Goal: Transaction & Acquisition: Purchase product/service

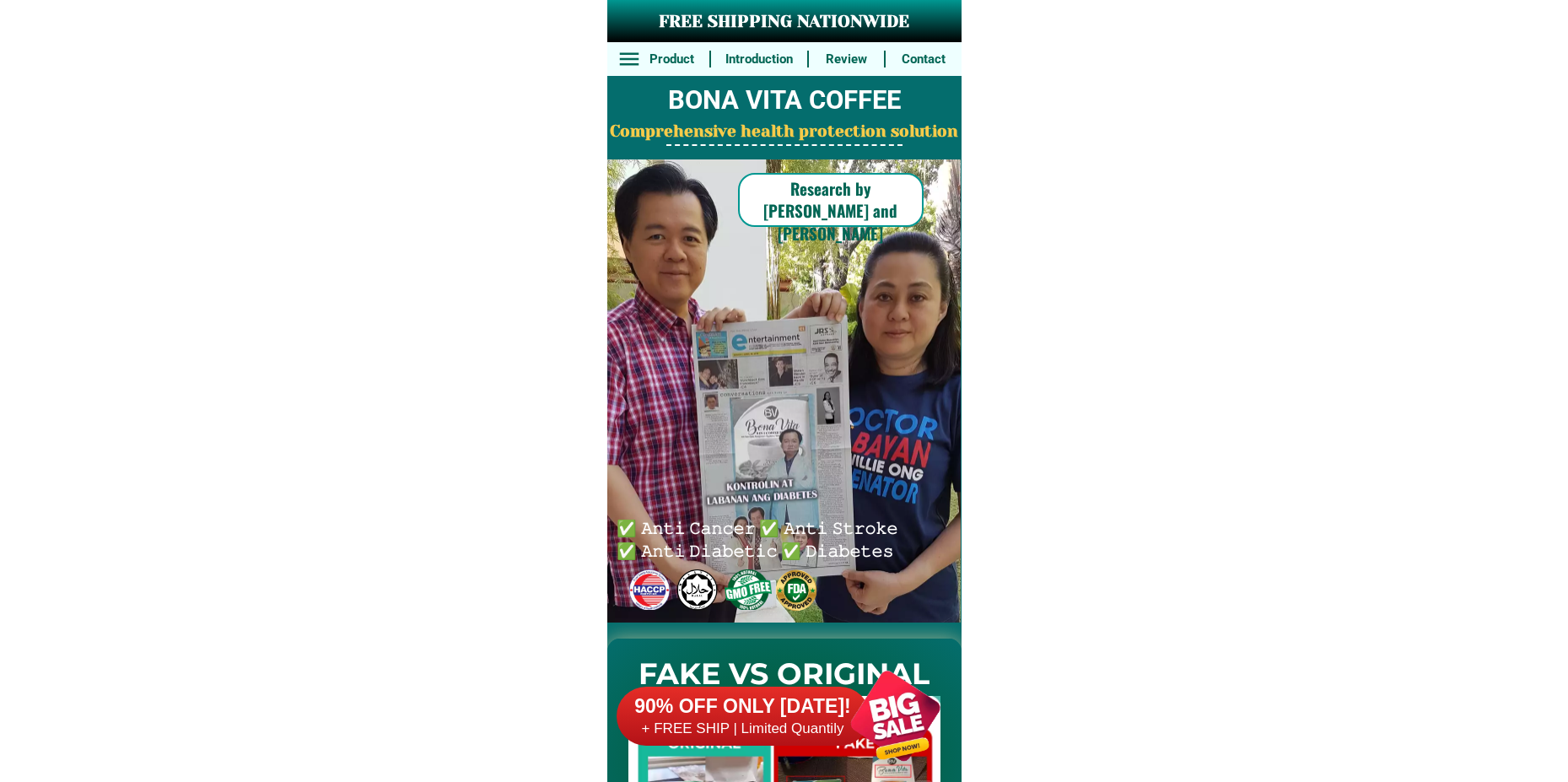
click at [894, 704] on div at bounding box center [896, 715] width 132 height 132
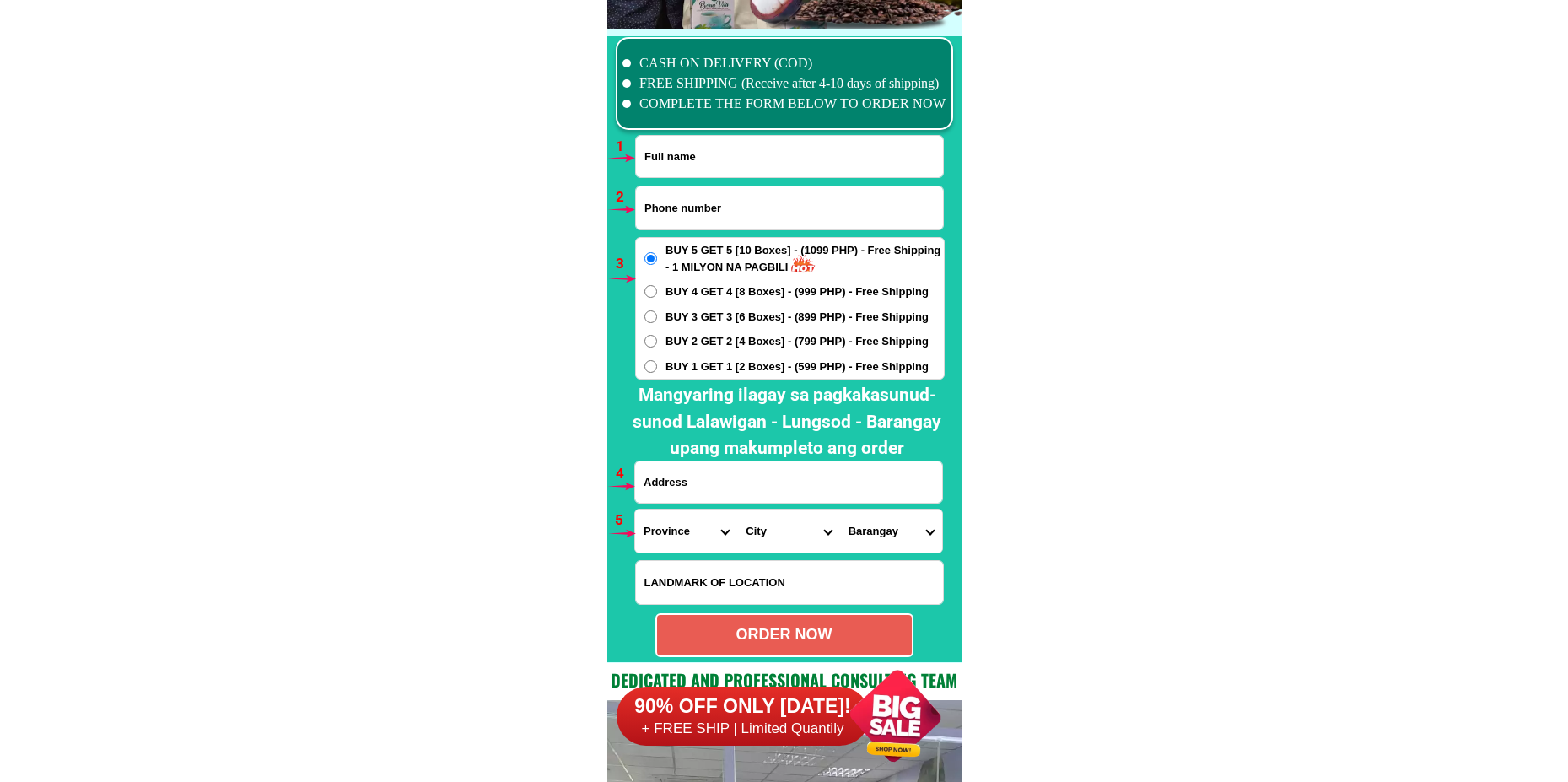
scroll to position [12403, 0]
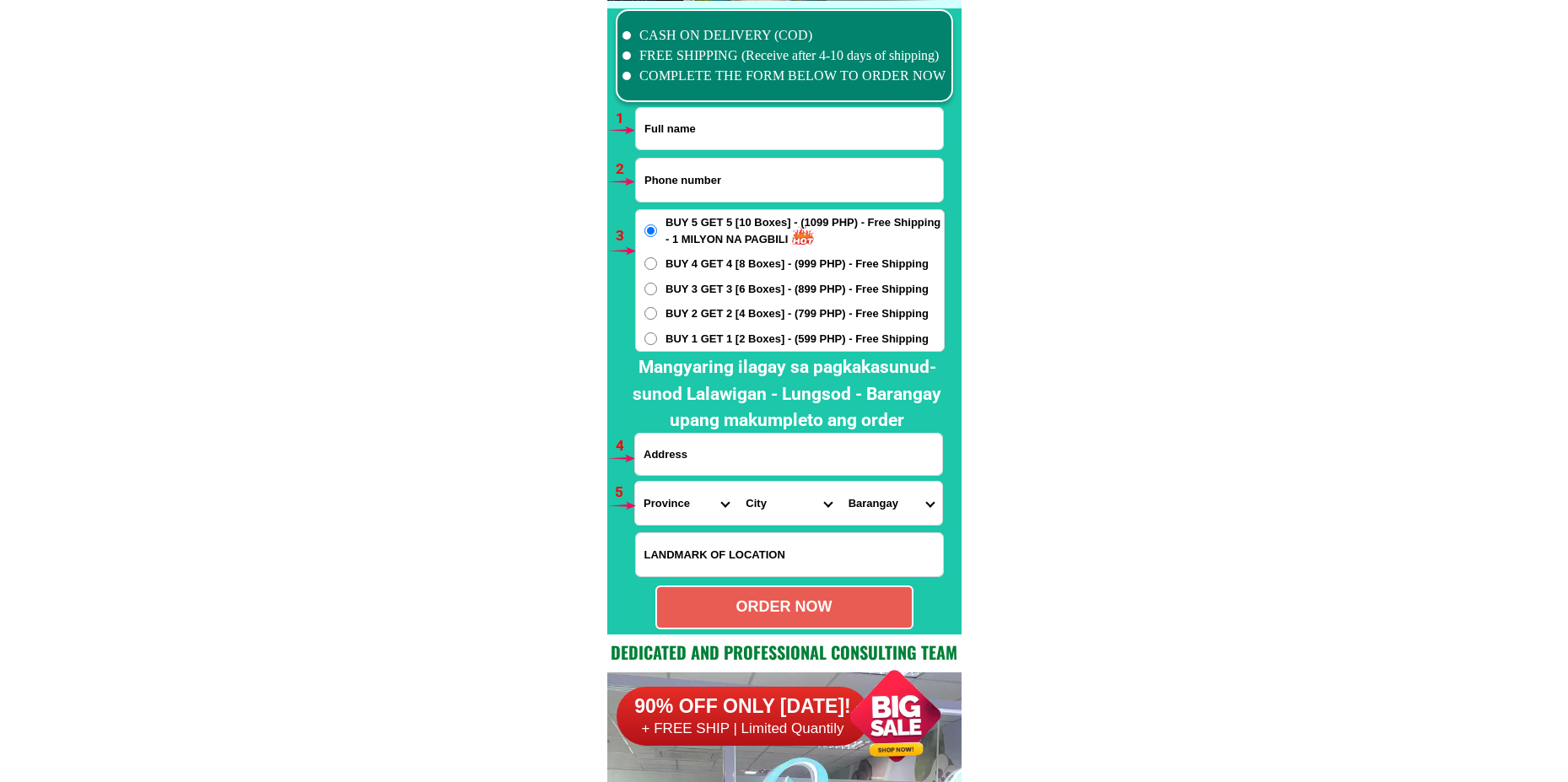
click at [702, 137] on input "Input full_name" at bounding box center [789, 128] width 307 height 42
paste input "Bonnie Bonifacio"
type input "Bonnie Bonifacio"
click at [706, 182] on input "Input phone_number" at bounding box center [789, 179] width 307 height 43
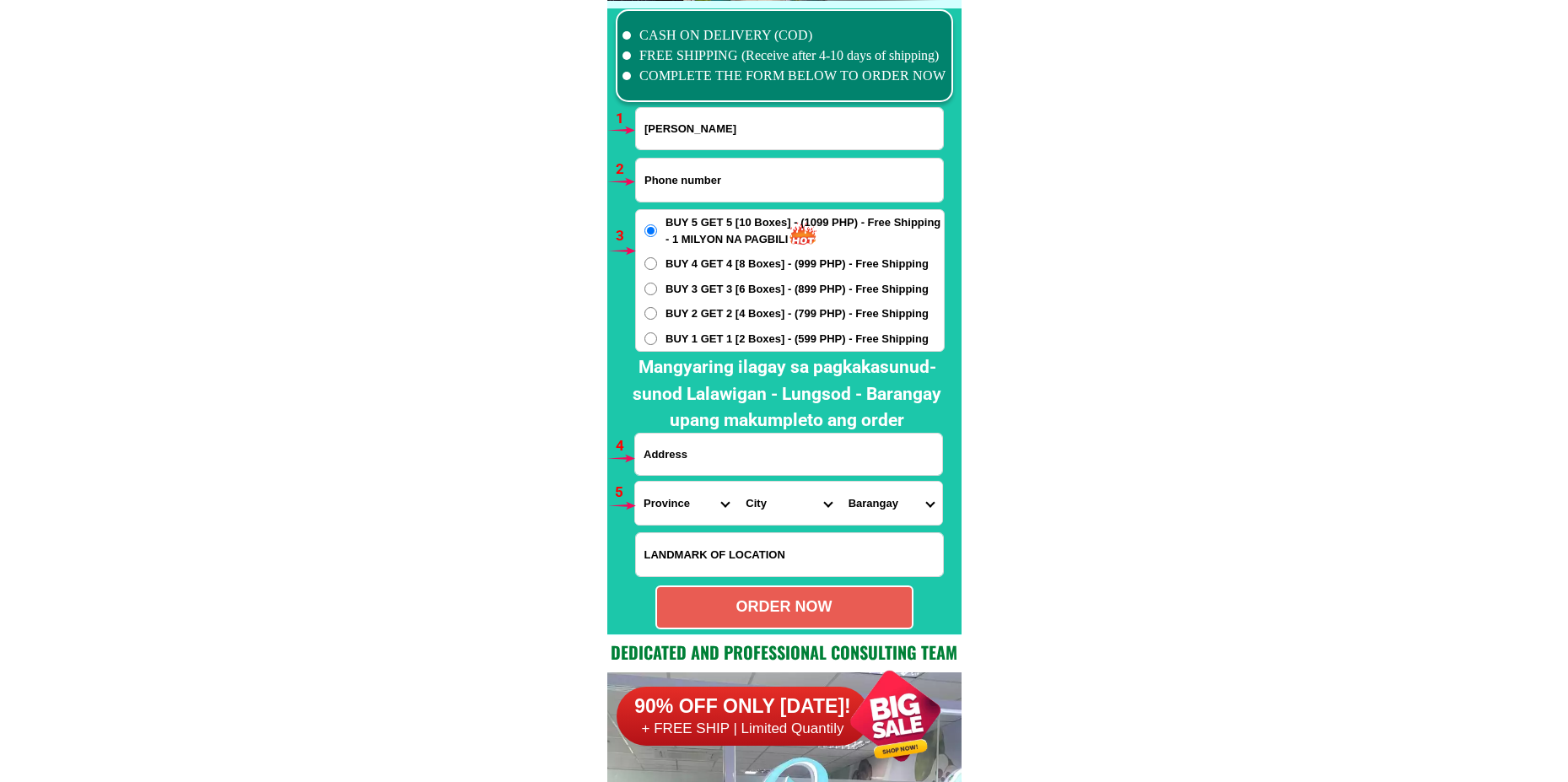
paste input "09939012700"
type input "09939012700"
click at [677, 459] on input "Input address" at bounding box center [789, 454] width 307 height 42
paste input "36 Central Kalayaan brgy 201,Pasay City, Metro Manila Merville- kanan Access Ro…"
type input "36 Central Kalayaan brgy 201,Pasay City, Metro Manila Merville- kanan Access Ro…"
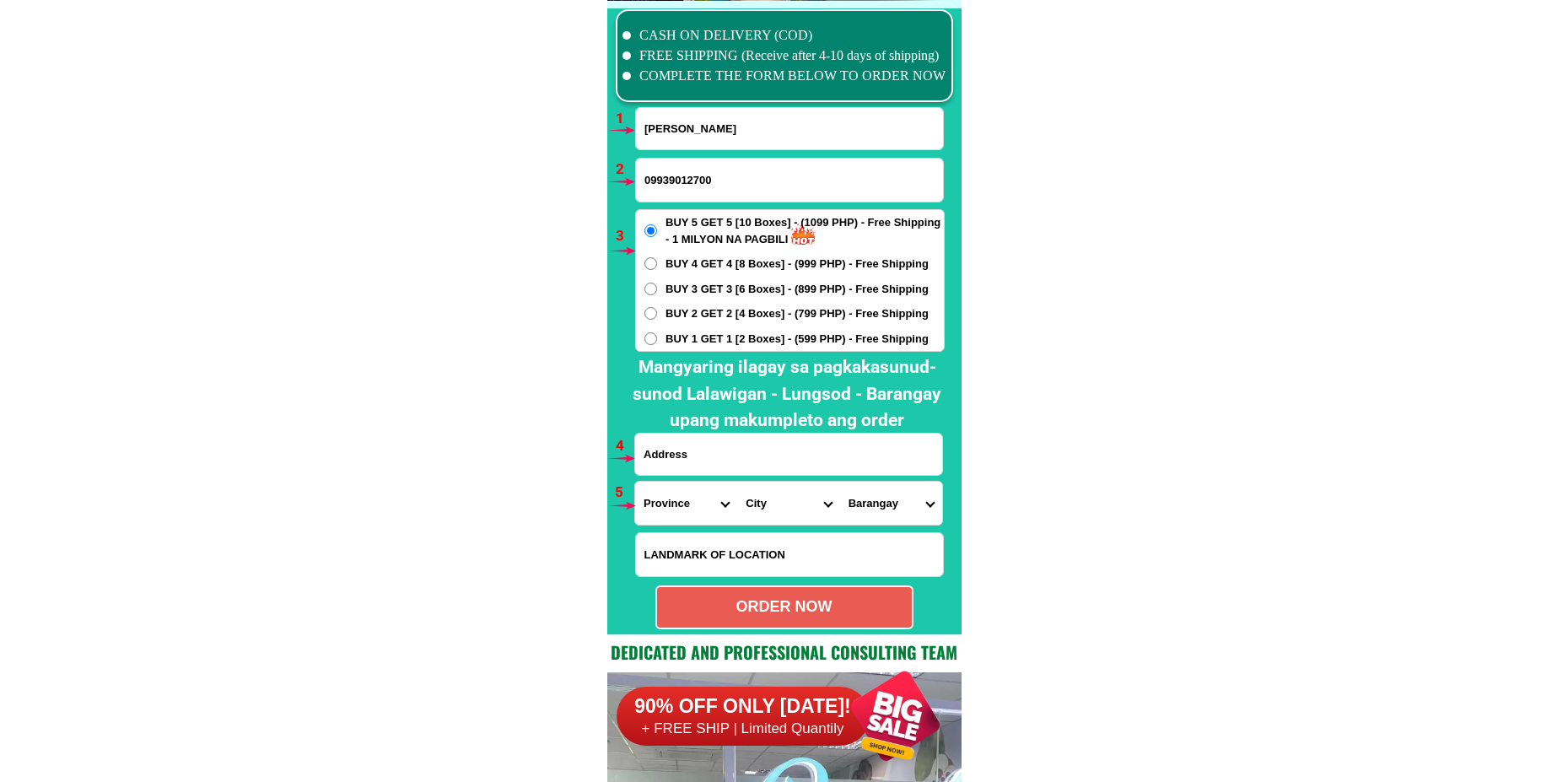
scroll to position [0, 0]
paste input "36 Central Kalayaan brgy 201,Pasay City, Metro Manila Merville- kanan Access Ro…"
type input "36 Central Kalayaan brgy 201,Pasay City, Metro Manila Merville- kanan Access Ro…"
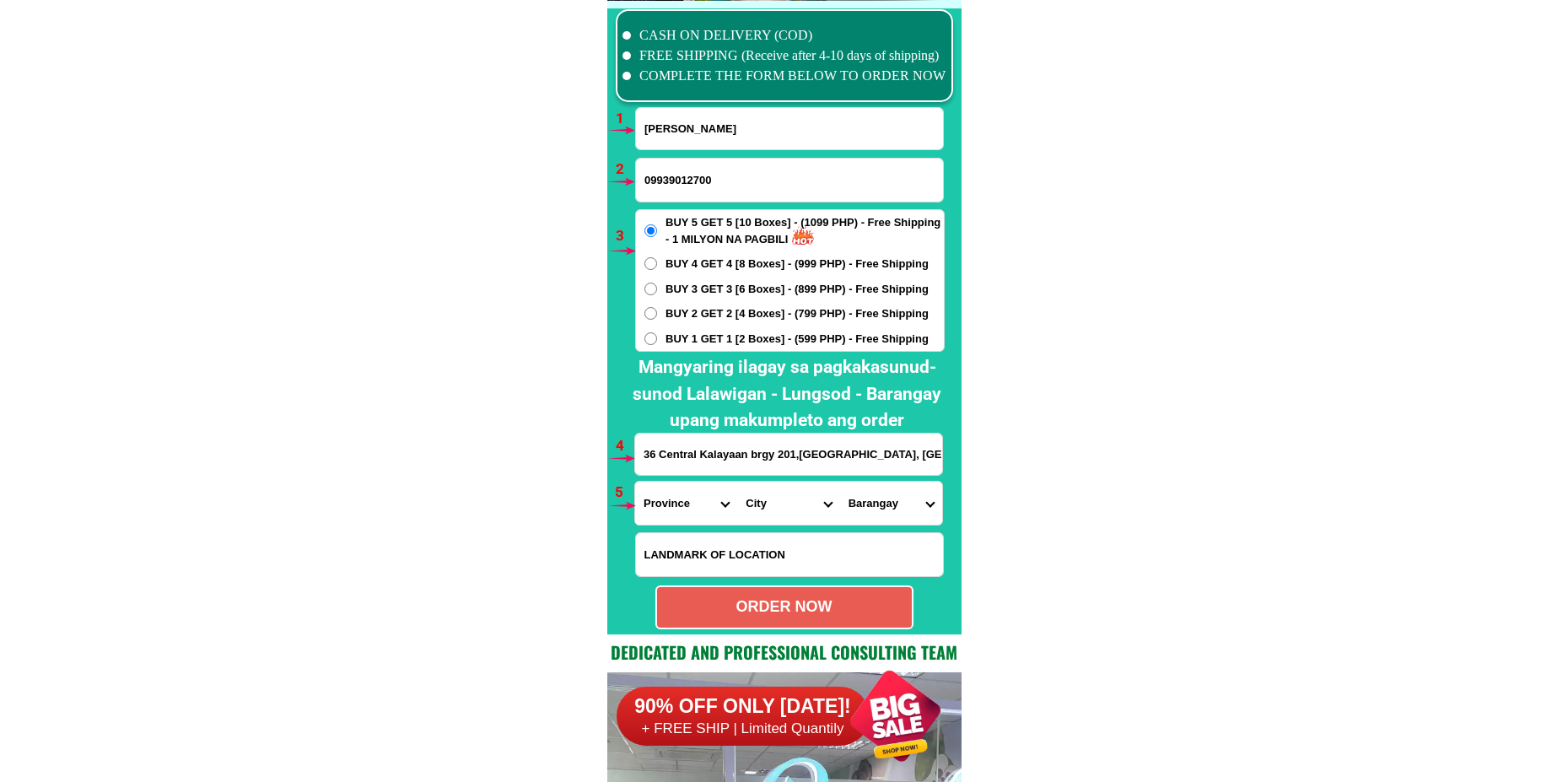
drag, startPoint x: 673, startPoint y: 508, endPoint x: 674, endPoint y: 500, distance: 8.1
click at [673, 508] on select "Province [GEOGRAPHIC_DATA] [GEOGRAPHIC_DATA] [GEOGRAPHIC_DATA] [GEOGRAPHIC_DATA…" at bounding box center [686, 503] width 102 height 43
select select "63_219"
click at [636, 481] on select "Province [GEOGRAPHIC_DATA] [GEOGRAPHIC_DATA] [GEOGRAPHIC_DATA] [GEOGRAPHIC_DATA…" at bounding box center [686, 503] width 102 height 43
drag, startPoint x: 758, startPoint y: 506, endPoint x: 771, endPoint y: 486, distance: 23.9
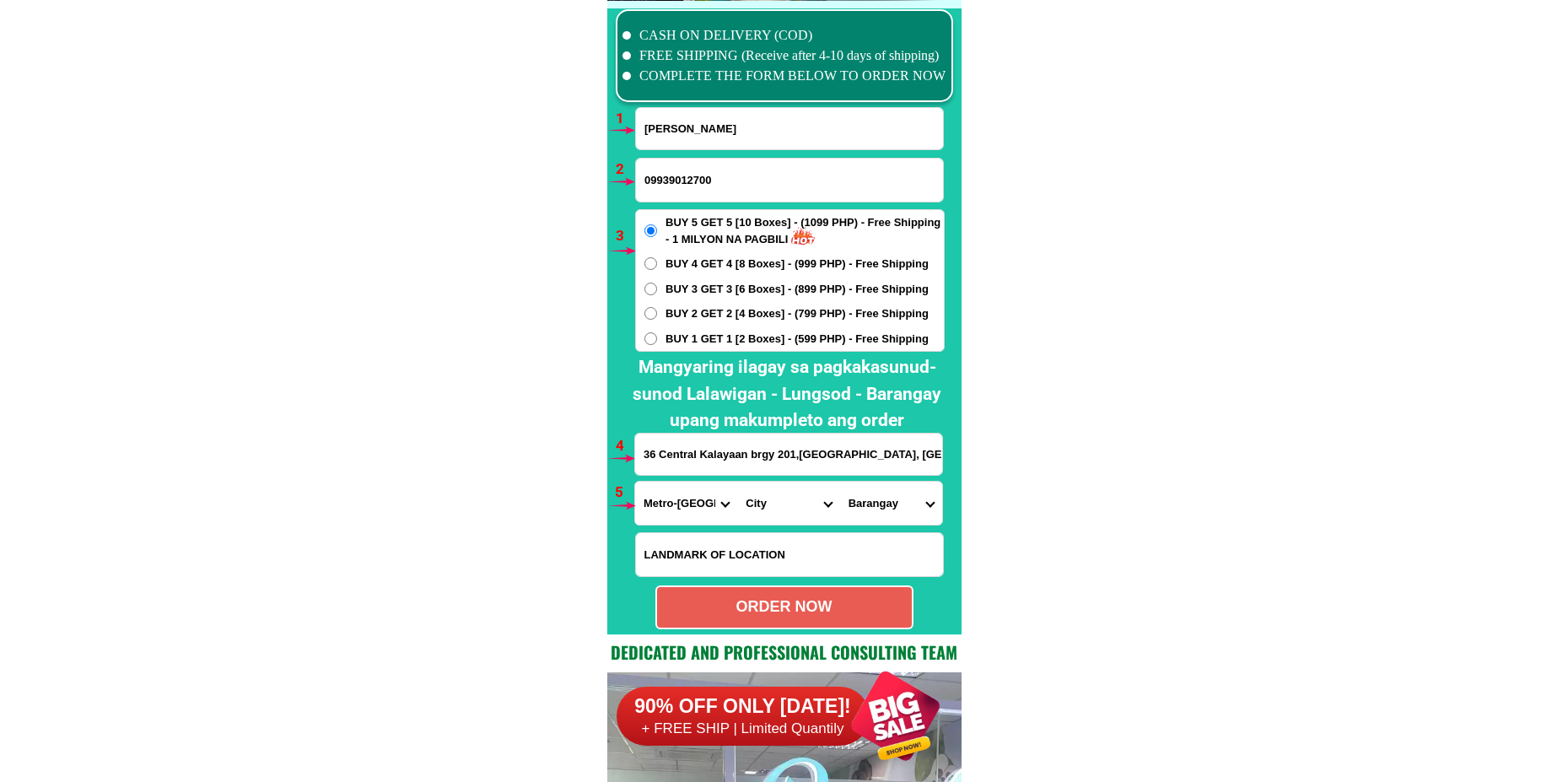
click at [758, 506] on select "City Binondo CALOOCAN Ermita Intramuros Las-pinas Makati Malabon-city Malate Ma…" at bounding box center [788, 503] width 102 height 43
select select "63_2196219"
click at [737, 481] on select "City Binondo CALOOCAN Ermita Intramuros Las-pinas Makati Malabon-city Malate Ma…" at bounding box center [788, 503] width 102 height 43
click at [855, 499] on select "Barangay Barangay 1 Barangay 10 Barangay 100 Barangay 101 Barangay 102 Barangay…" at bounding box center [891, 503] width 102 height 43
select select "63_21962191982"
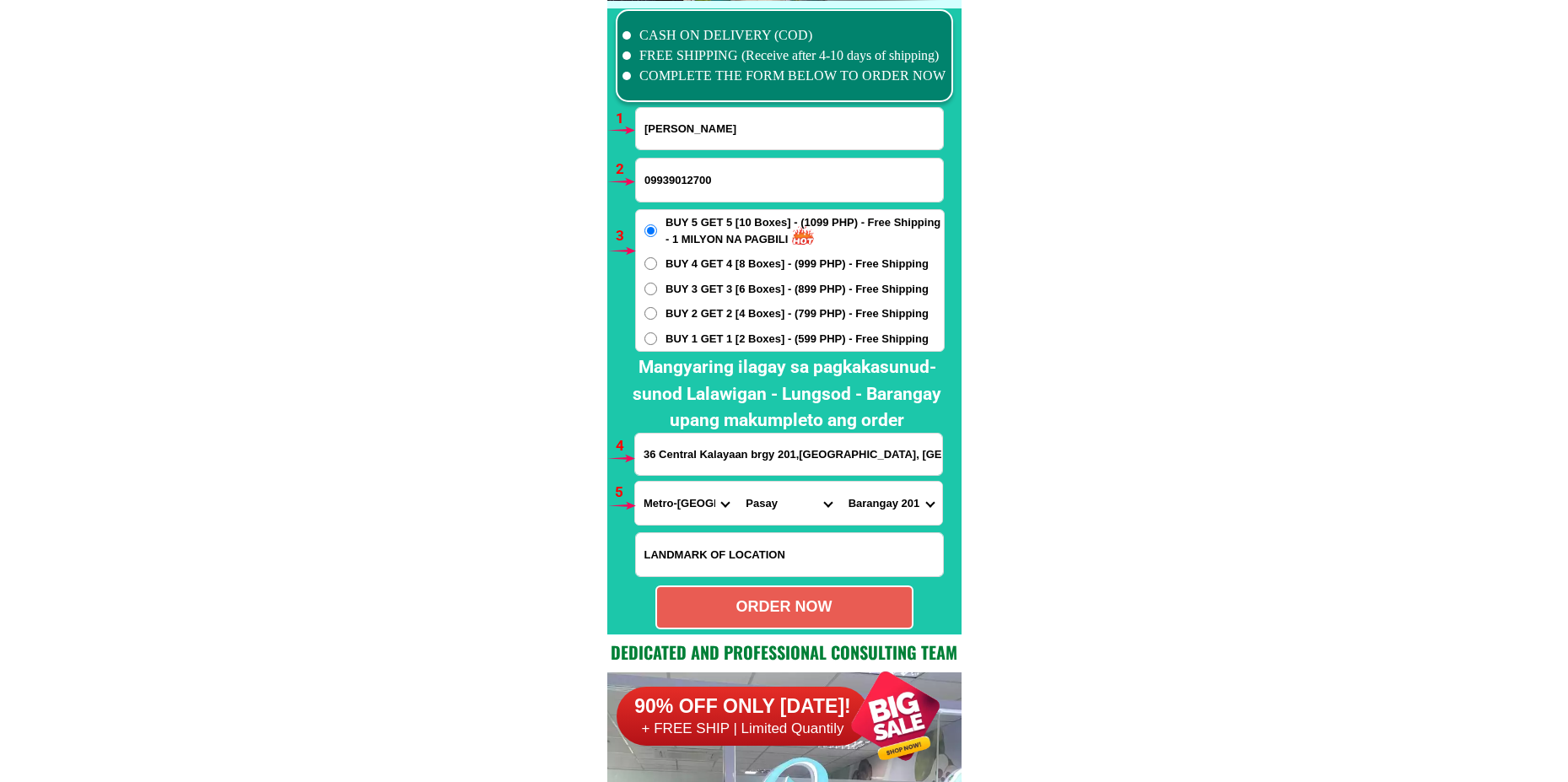
click at [840, 481] on select "Barangay Barangay 1 Barangay 10 Barangay 100 Barangay 101 Barangay 102 Barangay…" at bounding box center [891, 503] width 102 height 43
click at [863, 500] on select "Barangay Barangay 1 Barangay 10 Barangay 100 Barangay 101 Barangay 102 Barangay…" at bounding box center [891, 503] width 102 height 43
click at [840, 481] on select "Barangay Barangay 1 Barangay 10 Barangay 100 Barangay 101 Barangay 102 Barangay…" at bounding box center [891, 503] width 102 height 43
click at [828, 603] on div "ORDER NOW" at bounding box center [784, 606] width 255 height 22
radio input "true"
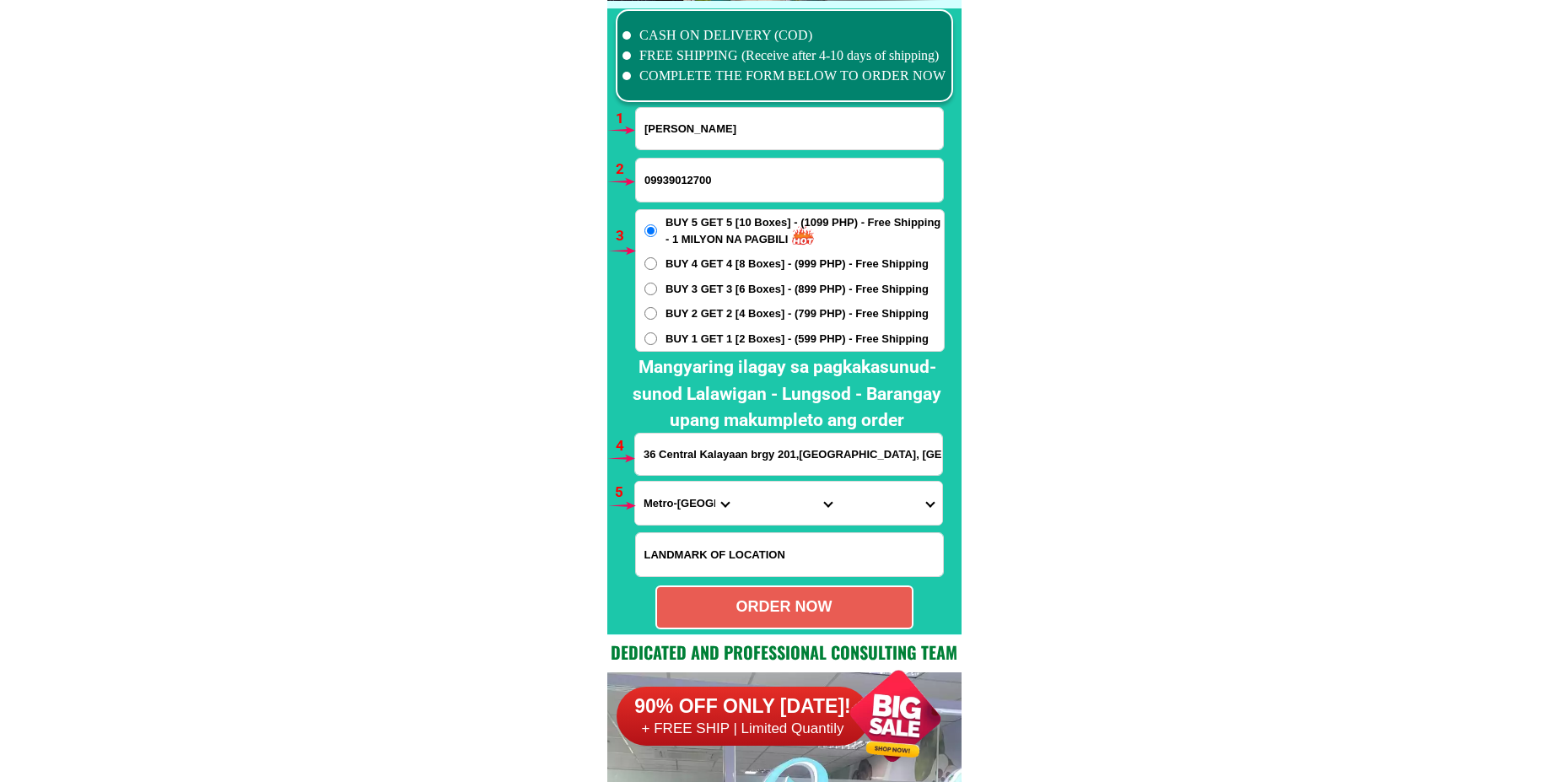
click at [727, 145] on input "Bonnie Bonifacio" at bounding box center [789, 128] width 307 height 42
paste input "Isabel Quintero"
type input "Isabel Quintero"
click at [720, 180] on input "09939012700" at bounding box center [789, 179] width 307 height 43
paste input "09939713831"
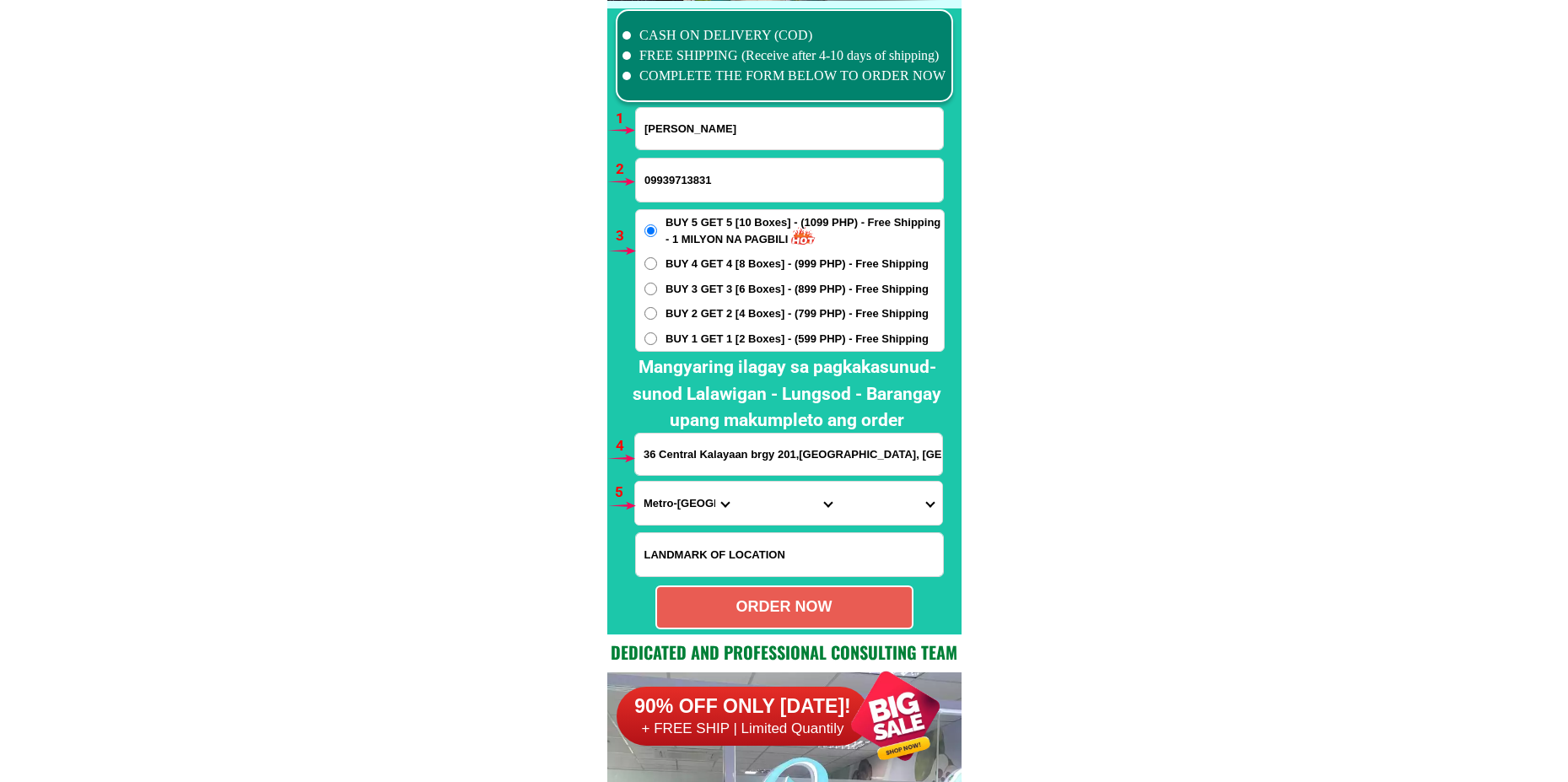
type input "09939713831"
click at [717, 469] on input "36 Central Kalayaan brgy 201,Pasay City, Metro Manila Merville- kanan Access Ro…" at bounding box center [789, 454] width 307 height 42
paste input "92 Don manuel st.kaingin Rd.b R G y Apolonio Samson"
type input "92 Don manuel st.kaingin Rd.b R G y Apolonio Samson"
drag, startPoint x: 681, startPoint y: 494, endPoint x: 681, endPoint y: 485, distance: 9.0
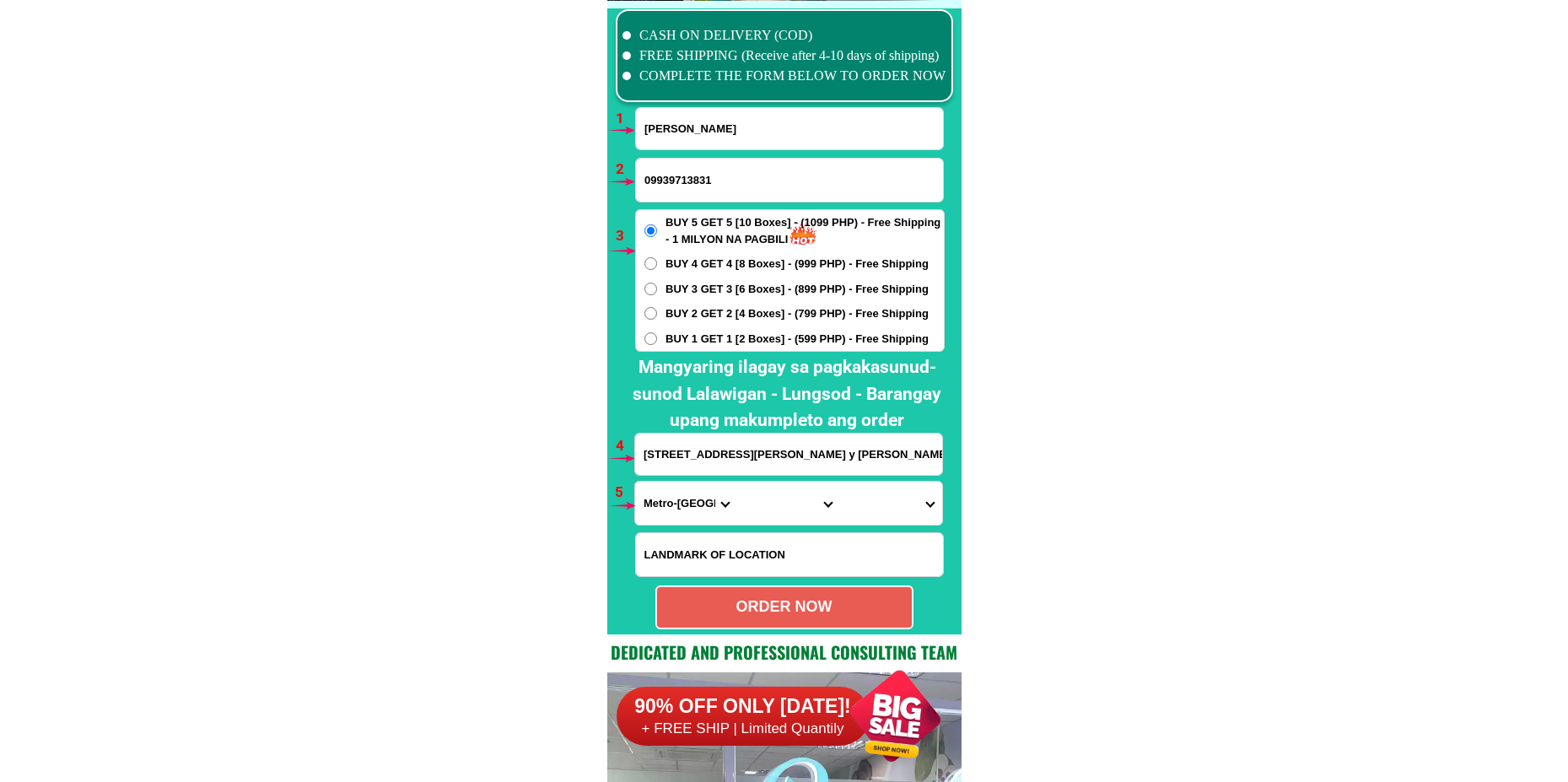
click at [677, 496] on select "Province [GEOGRAPHIC_DATA] [GEOGRAPHIC_DATA] [GEOGRAPHIC_DATA] [GEOGRAPHIC_DATA…" at bounding box center [686, 503] width 102 height 43
select select "63_219"
click at [636, 481] on select "Province [GEOGRAPHIC_DATA] [GEOGRAPHIC_DATA] [GEOGRAPHIC_DATA] [GEOGRAPHIC_DATA…" at bounding box center [686, 503] width 102 height 43
drag, startPoint x: 769, startPoint y: 503, endPoint x: 782, endPoint y: 482, distance: 24.7
click at [768, 501] on select "City Binondo CALOOCAN Ermita Intramuros Las-pinas Makati Malabon-city Malate Ma…" at bounding box center [788, 503] width 102 height 43
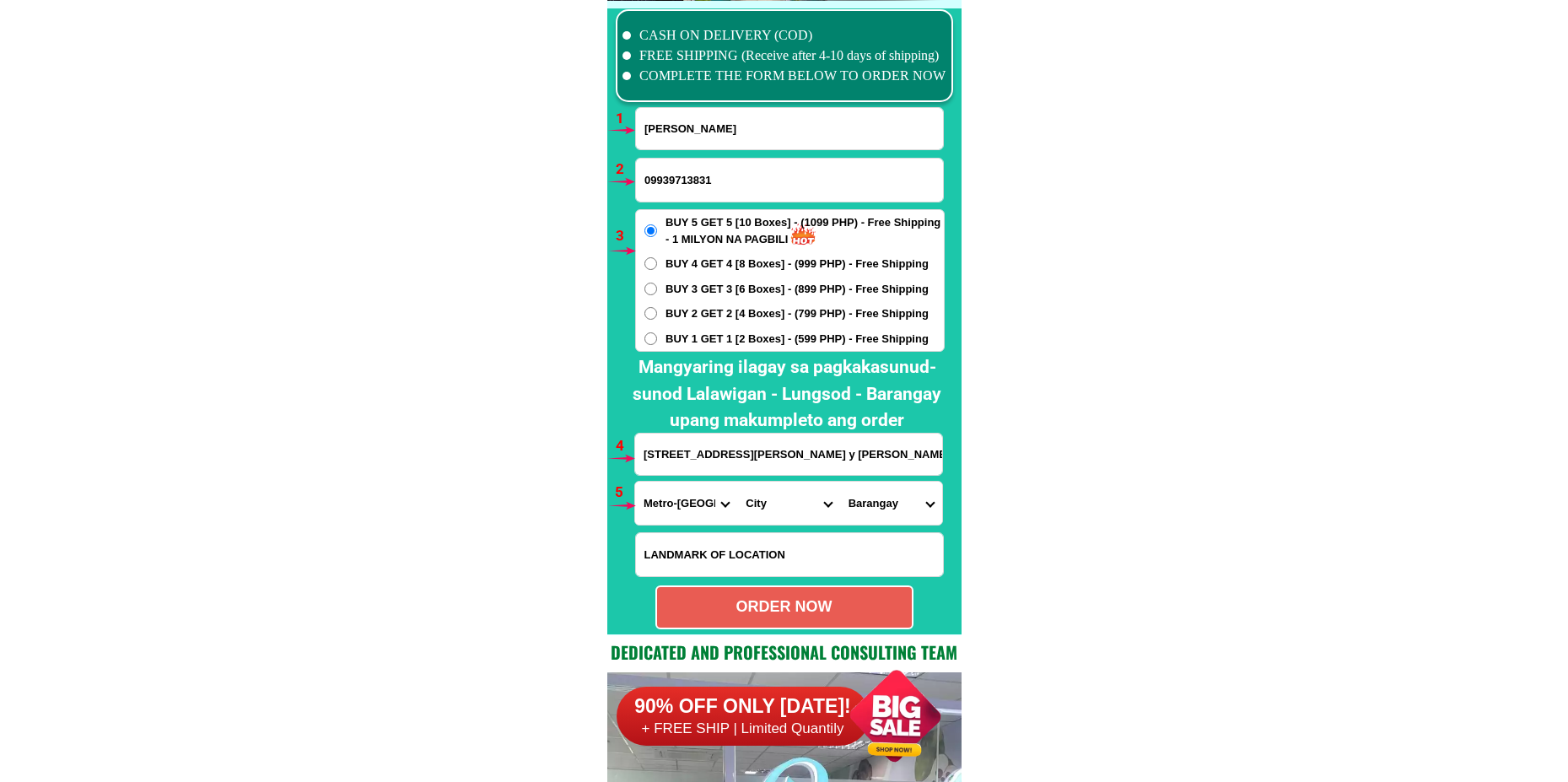
select select "63_2194070"
click at [737, 481] on select "City Binondo CALOOCAN Ermita Intramuros Las-pinas Makati Malabon-city Malate Ma…" at bounding box center [788, 503] width 102 height 43
click at [883, 500] on select "Barangay Alicia Amihan Apolonio samson Aurora Baesa Bagbag Bago bantay Bagong l…" at bounding box center [891, 503] width 102 height 43
select select "63_21940702278"
click at [840, 481] on select "Barangay Alicia Amihan Apolonio samson Aurora Baesa Bagbag Bago bantay Bagong l…" at bounding box center [891, 503] width 102 height 43
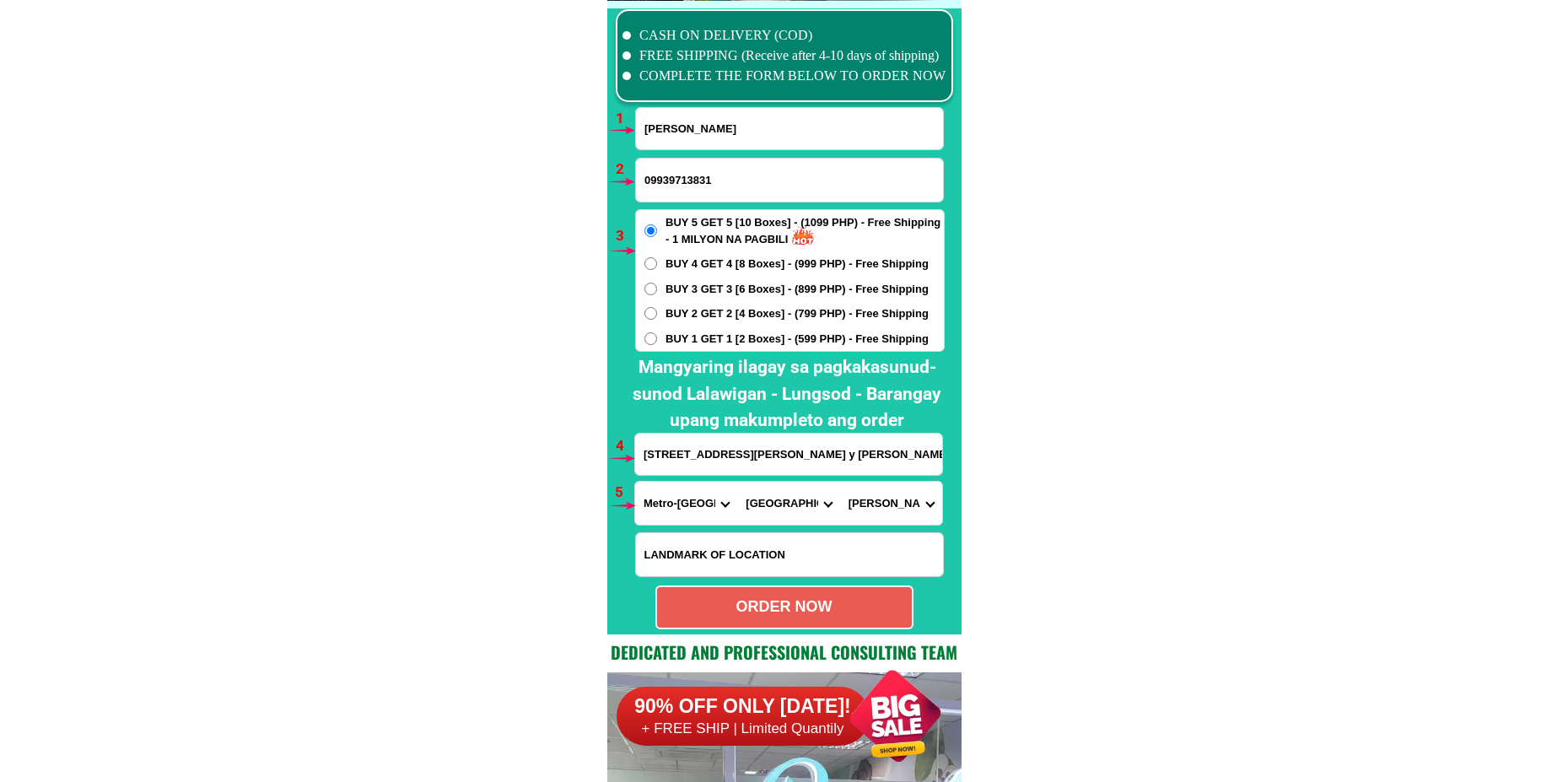
drag, startPoint x: 836, startPoint y: 604, endPoint x: 827, endPoint y: 594, distance: 13.5
click at [835, 605] on div "ORDER NOW" at bounding box center [784, 606] width 255 height 22
type input "09939713831"
radio input "true"
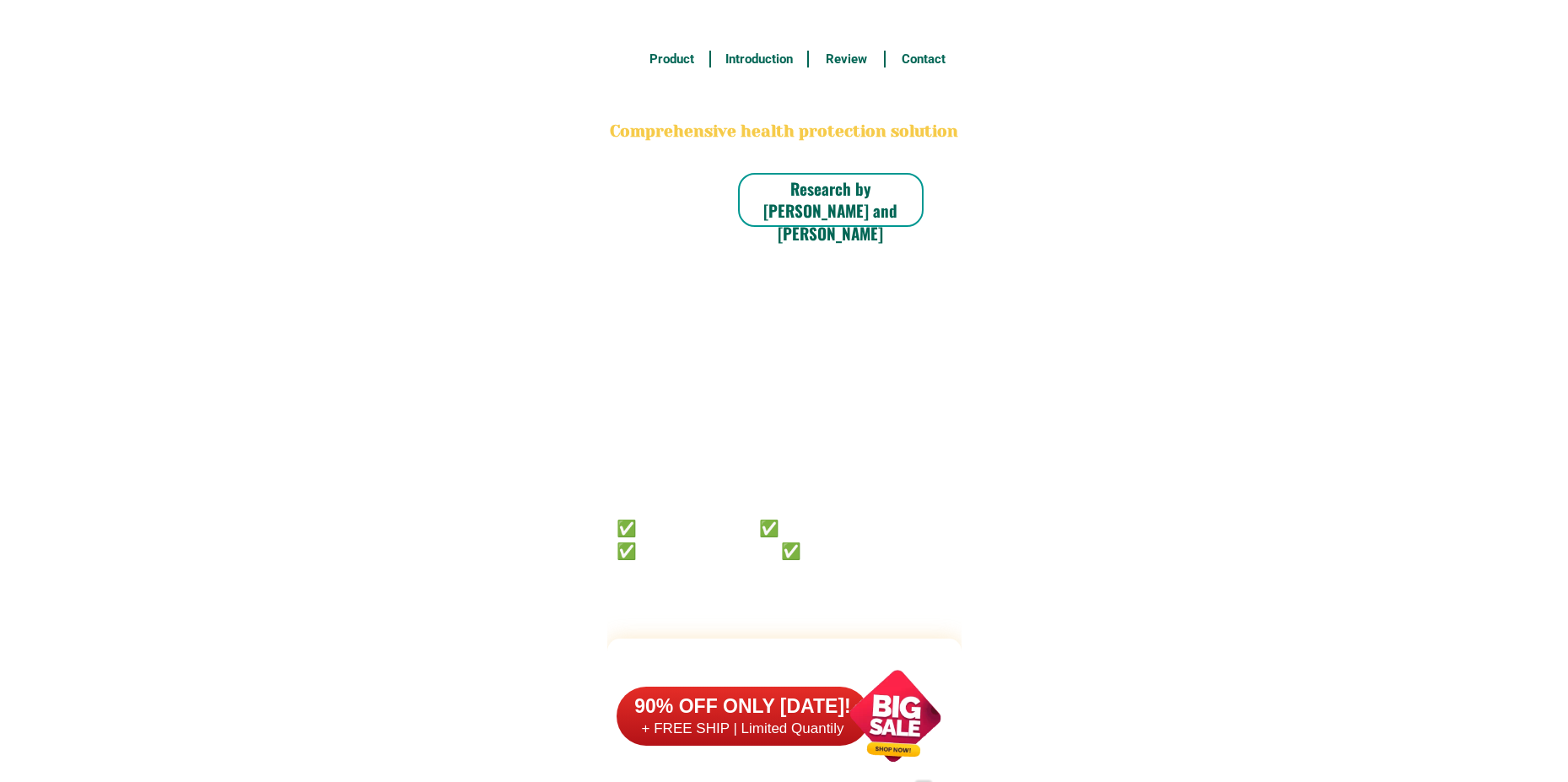
scroll to position [12403, 0]
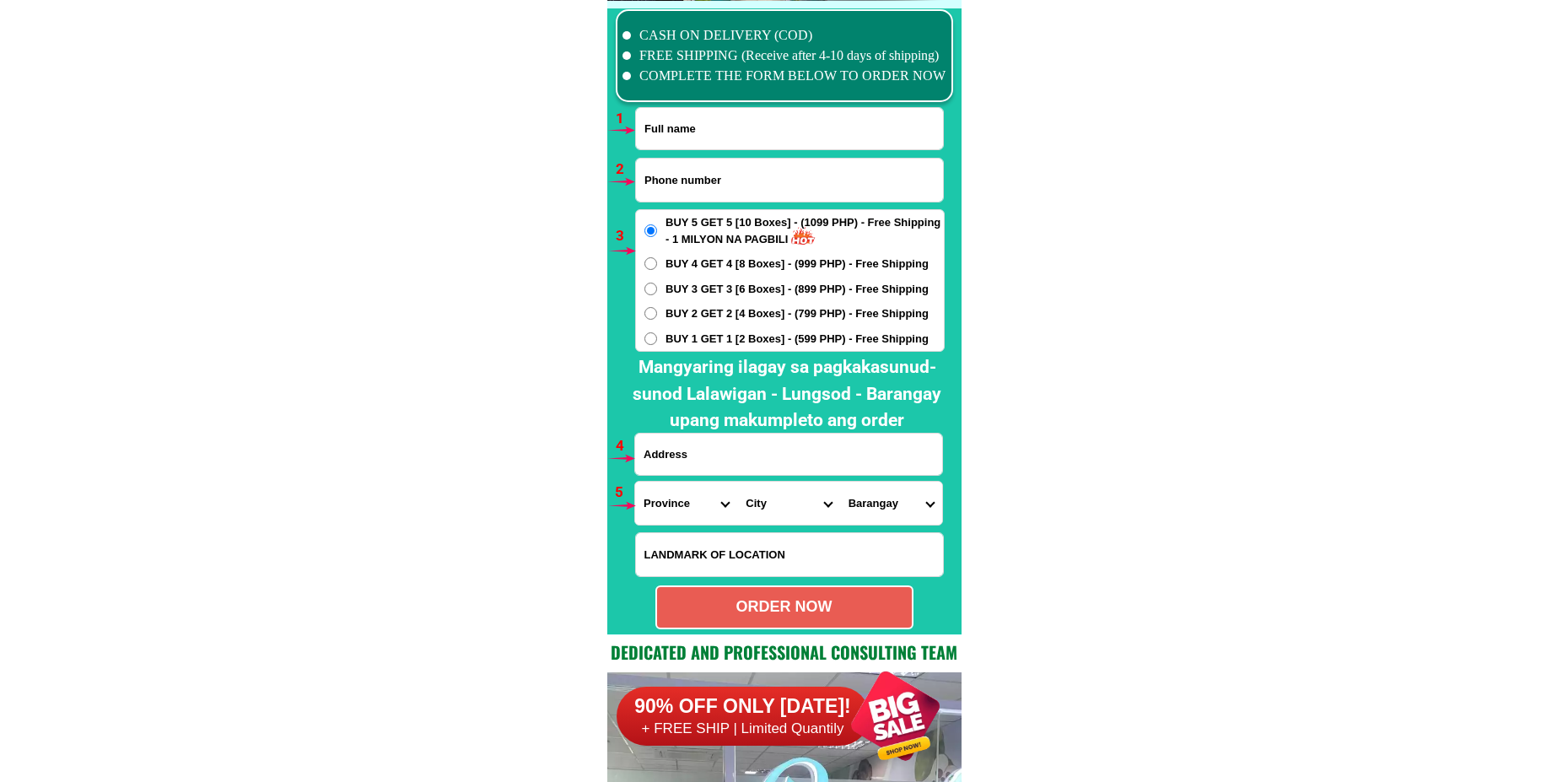
click at [821, 127] on input "Input full_name" at bounding box center [789, 128] width 307 height 42
paste input "[PERSON_NAME] Panulaya Sr."
type input "[PERSON_NAME] Panulaya Sr."
click at [717, 179] on input "Input phone_number" at bounding box center [789, 179] width 307 height 43
paste input "09752293801"
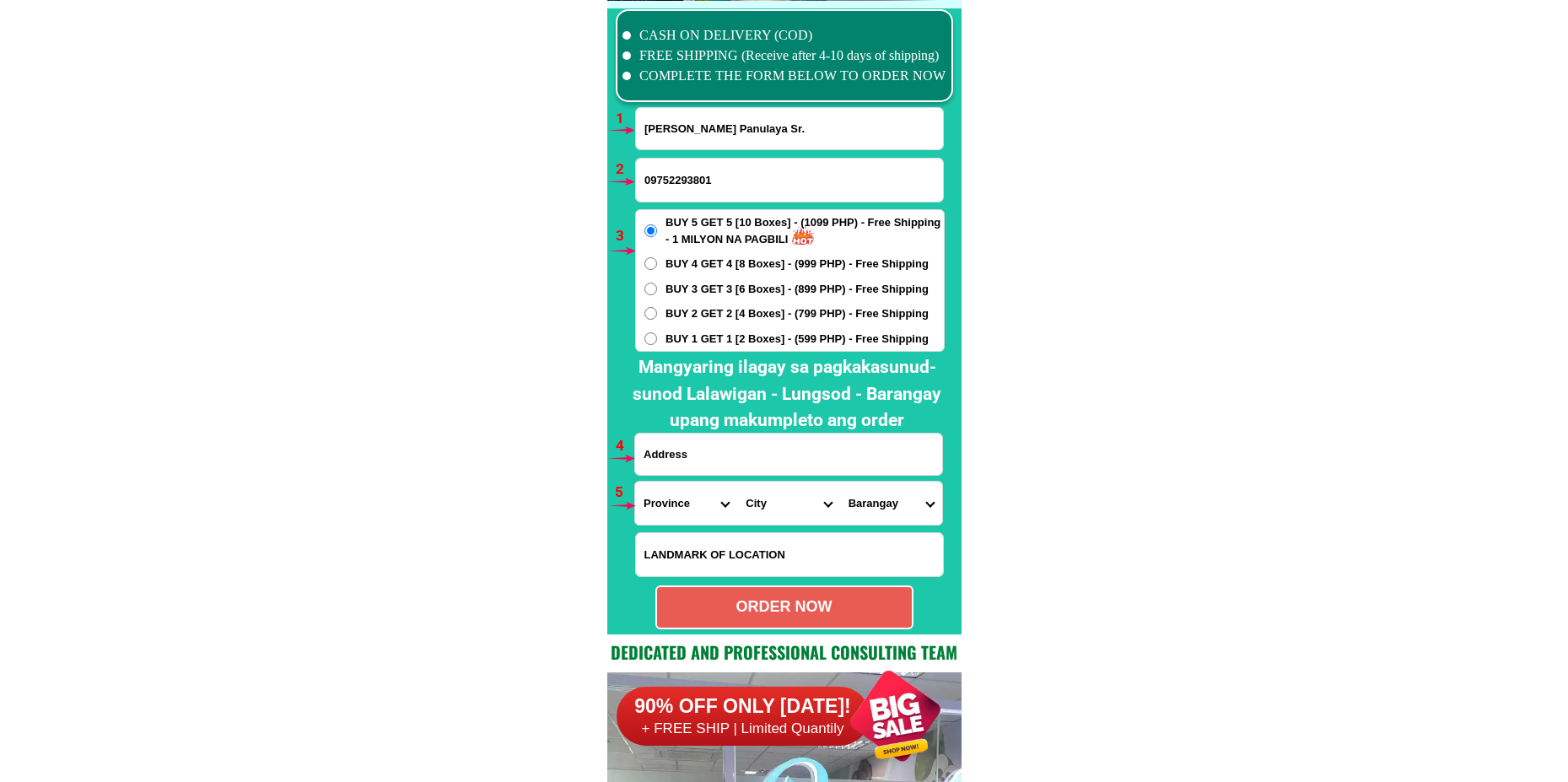
type input "09752293801"
click at [706, 316] on span "BUY 2 GET 2 [4 Boxes] - (799 PHP) - Free Shipping" at bounding box center [797, 313] width 263 height 16
click at [657, 316] on input "BUY 2 GET 2 [4 Boxes] - (799 PHP) - Free Shipping" at bounding box center [650, 312] width 13 height 13
radio input "true"
click at [711, 467] on input "Input address" at bounding box center [789, 454] width 307 height 42
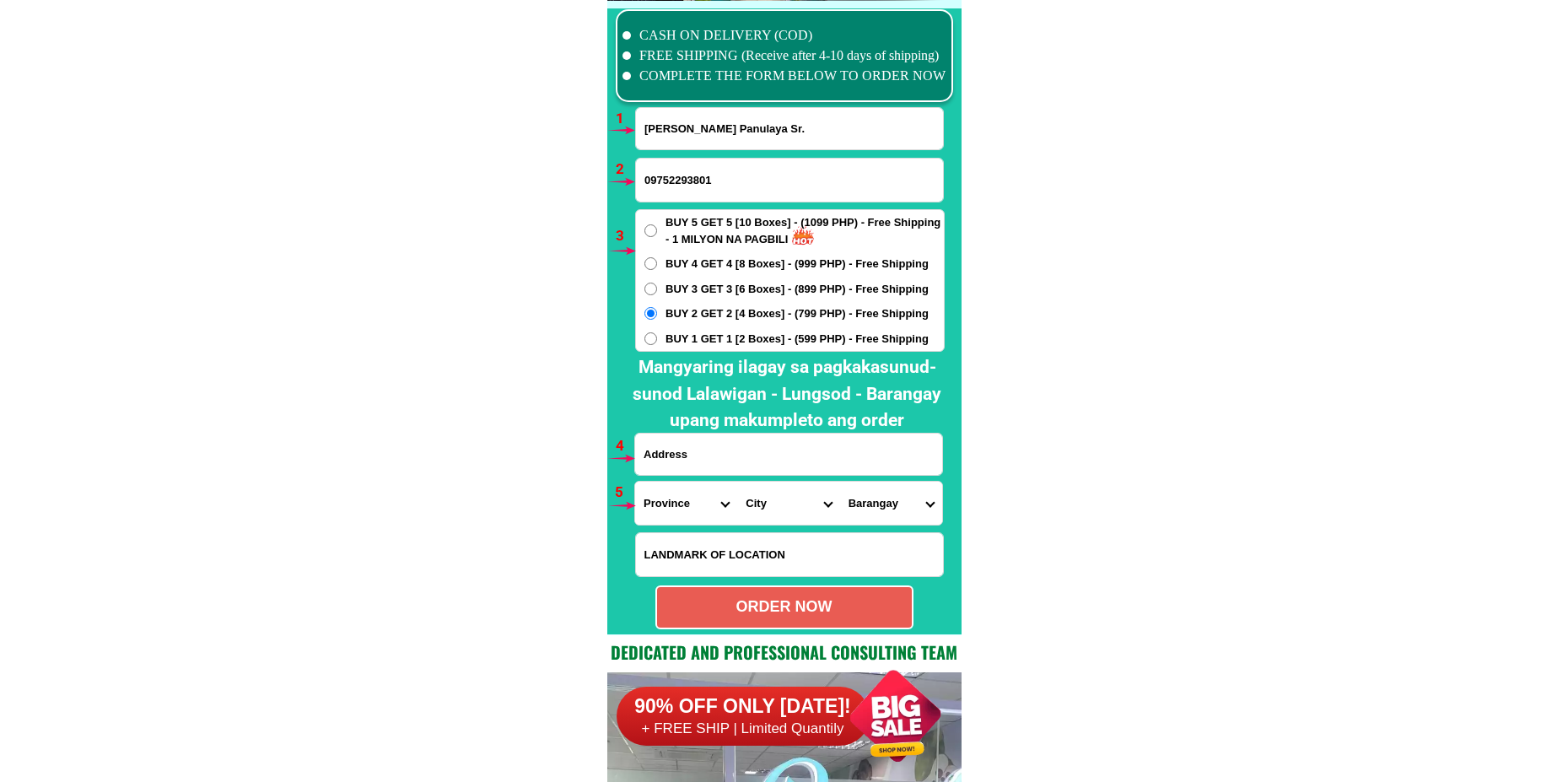
paste input "mabuhay [PERSON_NAME] [GEOGRAPHIC_DATA] code nmber 8404"
type input "mabuhay [PERSON_NAME] [GEOGRAPHIC_DATA] code nmber 8404"
click at [675, 513] on select "Province [GEOGRAPHIC_DATA] [GEOGRAPHIC_DATA] [GEOGRAPHIC_DATA] [GEOGRAPHIC_DATA…" at bounding box center [686, 503] width 102 height 43
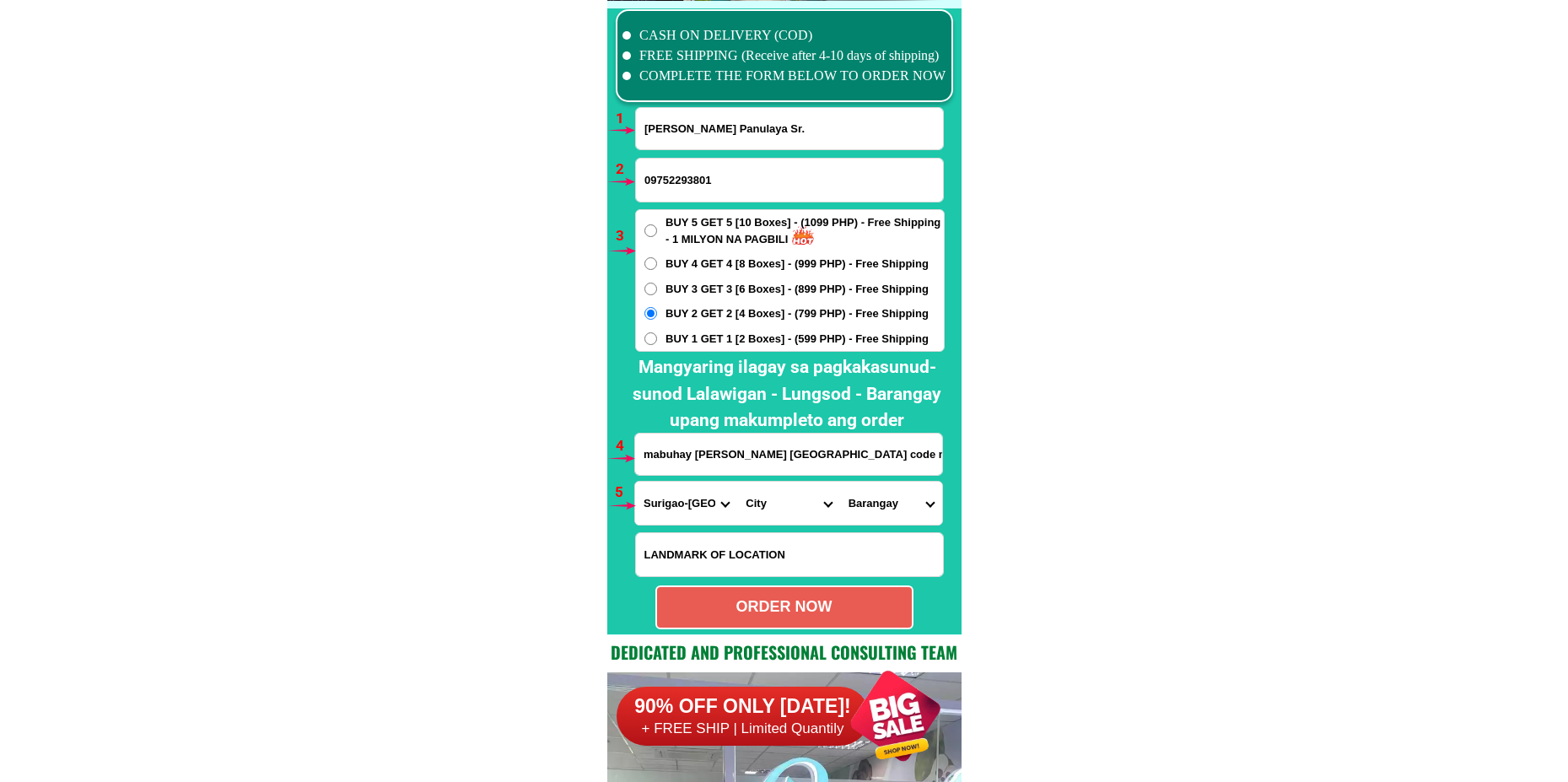
click at [636, 481] on select "Province [GEOGRAPHIC_DATA] [GEOGRAPHIC_DATA] [GEOGRAPHIC_DATA] [GEOGRAPHIC_DATA…" at bounding box center [686, 503] width 102 height 43
click at [687, 492] on select "Province [GEOGRAPHIC_DATA] [GEOGRAPHIC_DATA] [GEOGRAPHIC_DATA] [GEOGRAPHIC_DATA…" at bounding box center [686, 503] width 102 height 43
select select "63_829"
click at [636, 481] on select "Province [GEOGRAPHIC_DATA] [GEOGRAPHIC_DATA] [GEOGRAPHIC_DATA] [GEOGRAPHIC_DATA…" at bounding box center [686, 503] width 102 height 43
click at [778, 504] on select "City Bacuag [GEOGRAPHIC_DATA] [GEOGRAPHIC_DATA][PERSON_NAME] [GEOGRAPHIC_DATA] …" at bounding box center [788, 503] width 102 height 43
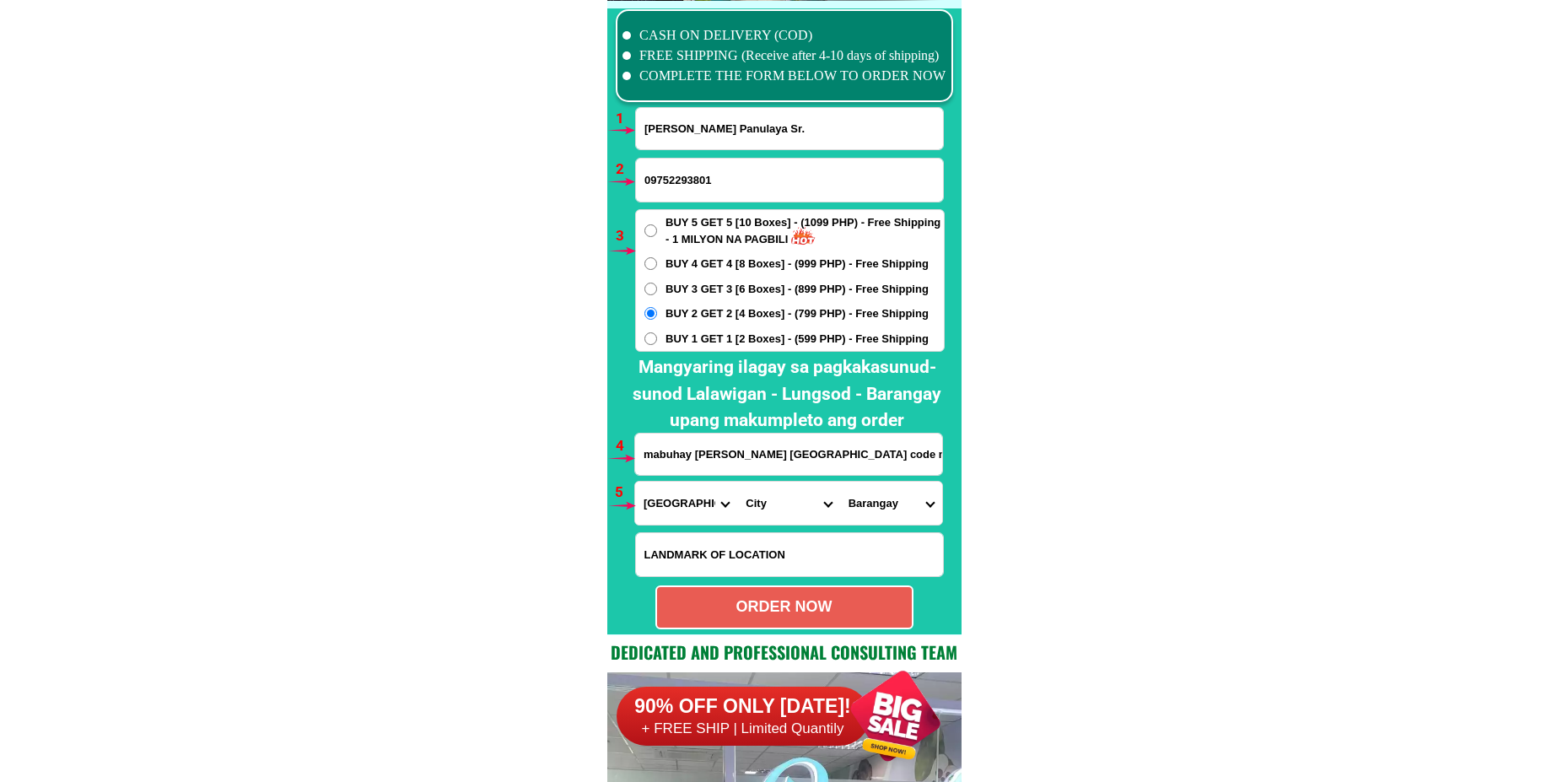
click at [777, 503] on select "City Bacuag [GEOGRAPHIC_DATA] [GEOGRAPHIC_DATA][PERSON_NAME] [GEOGRAPHIC_DATA] …" at bounding box center [788, 503] width 102 height 43
select select "63_8294886"
click at [737, 481] on select "City Bacuag [GEOGRAPHIC_DATA] [GEOGRAPHIC_DATA][PERSON_NAME] [GEOGRAPHIC_DATA] …" at bounding box center [788, 503] width 102 height 43
click at [866, 504] on select "Barangay Biyabid Gacepan Ima [GEOGRAPHIC_DATA] ([GEOGRAPHIC_DATA][PERSON_NAME])…" at bounding box center [891, 503] width 102 height 43
select select "63_82948869953"
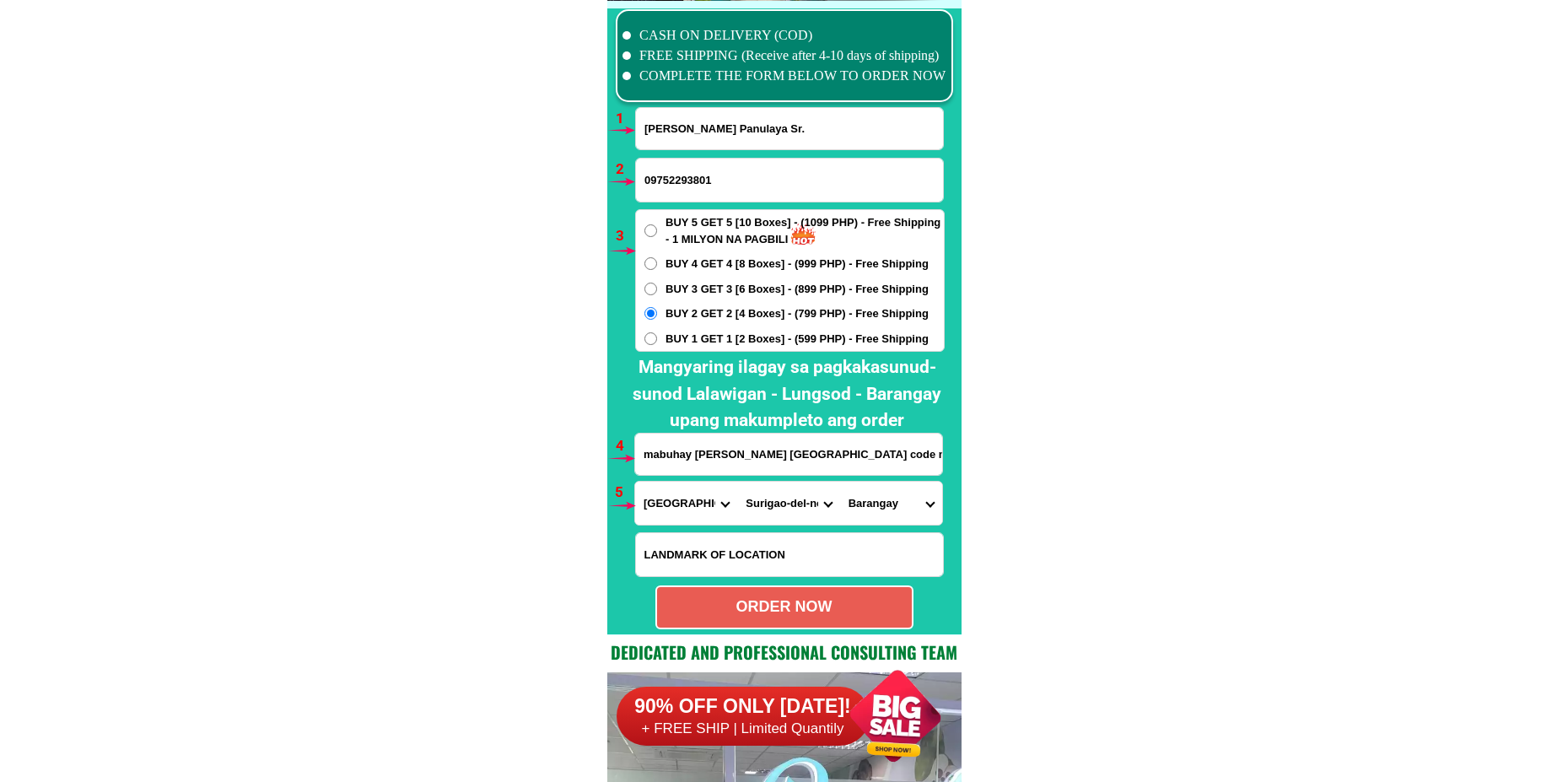
click at [840, 481] on select "Barangay Biyabid Gacepan Ima [GEOGRAPHIC_DATA] ([GEOGRAPHIC_DATA][PERSON_NAME])…" at bounding box center [891, 503] width 102 height 43
click at [793, 609] on div "ORDER NOW" at bounding box center [784, 606] width 255 height 22
type input "09752293801"
radio input "true"
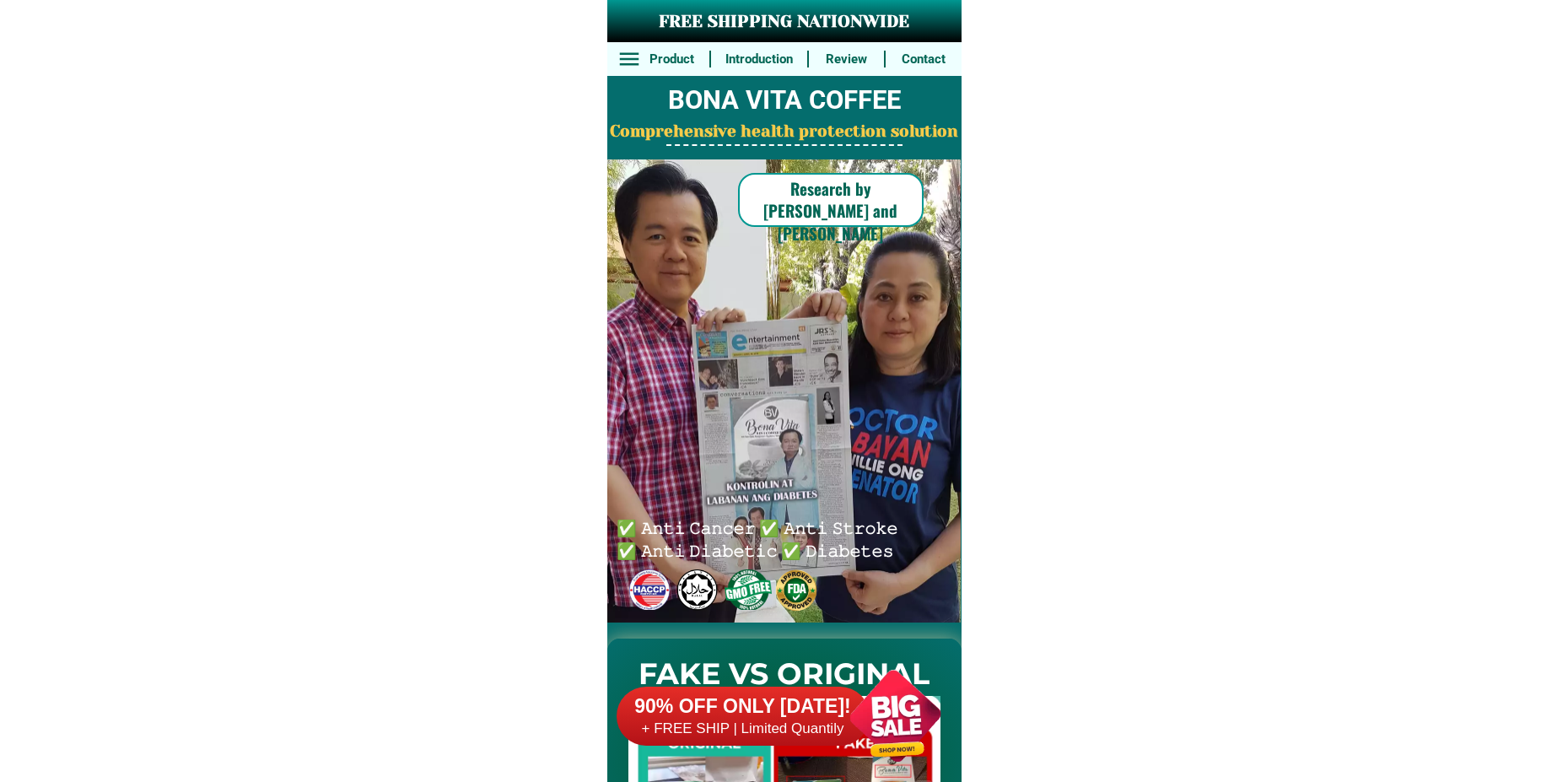
click at [830, 698] on div at bounding box center [896, 715] width 132 height 132
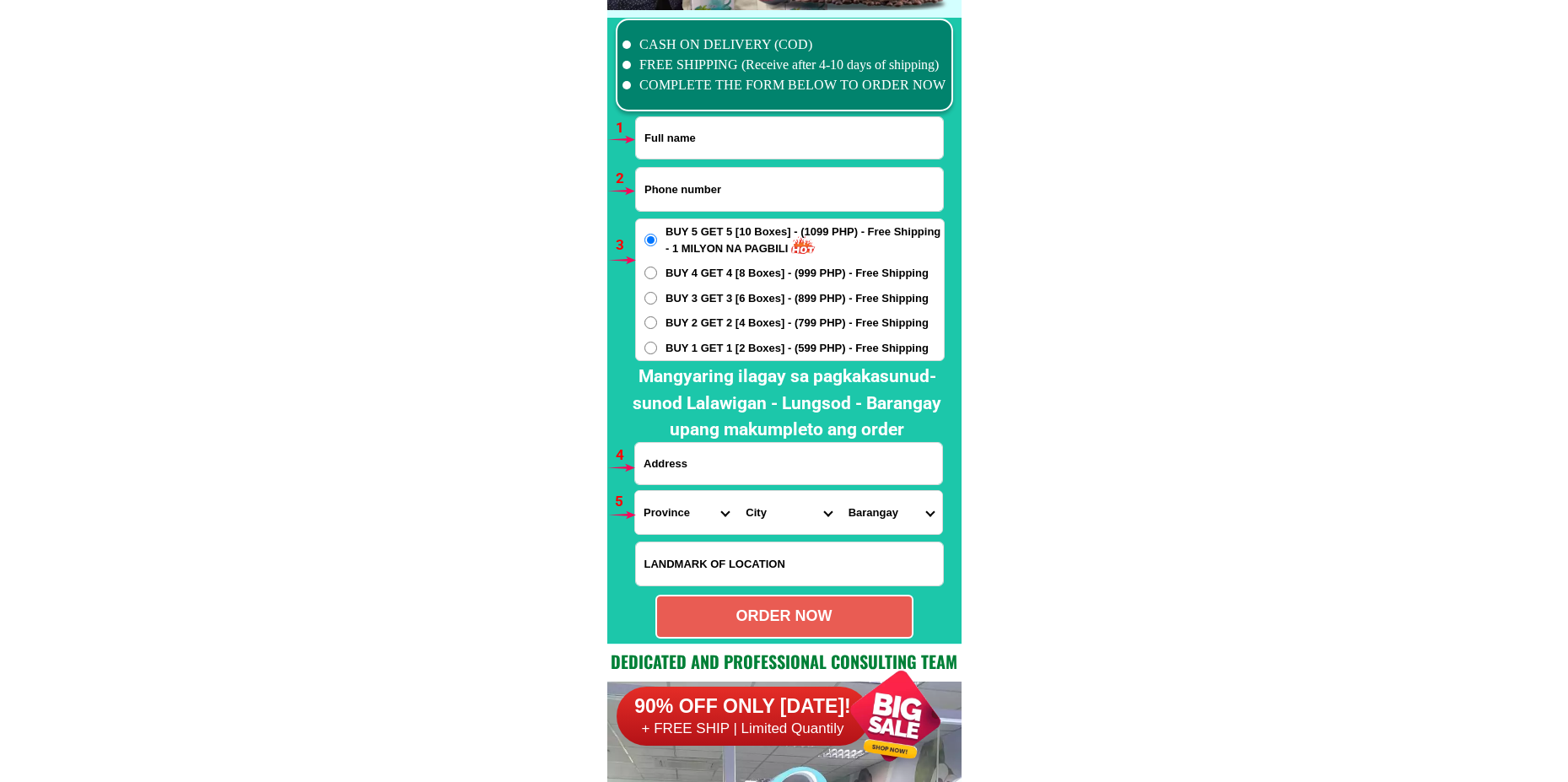
scroll to position [12403, 0]
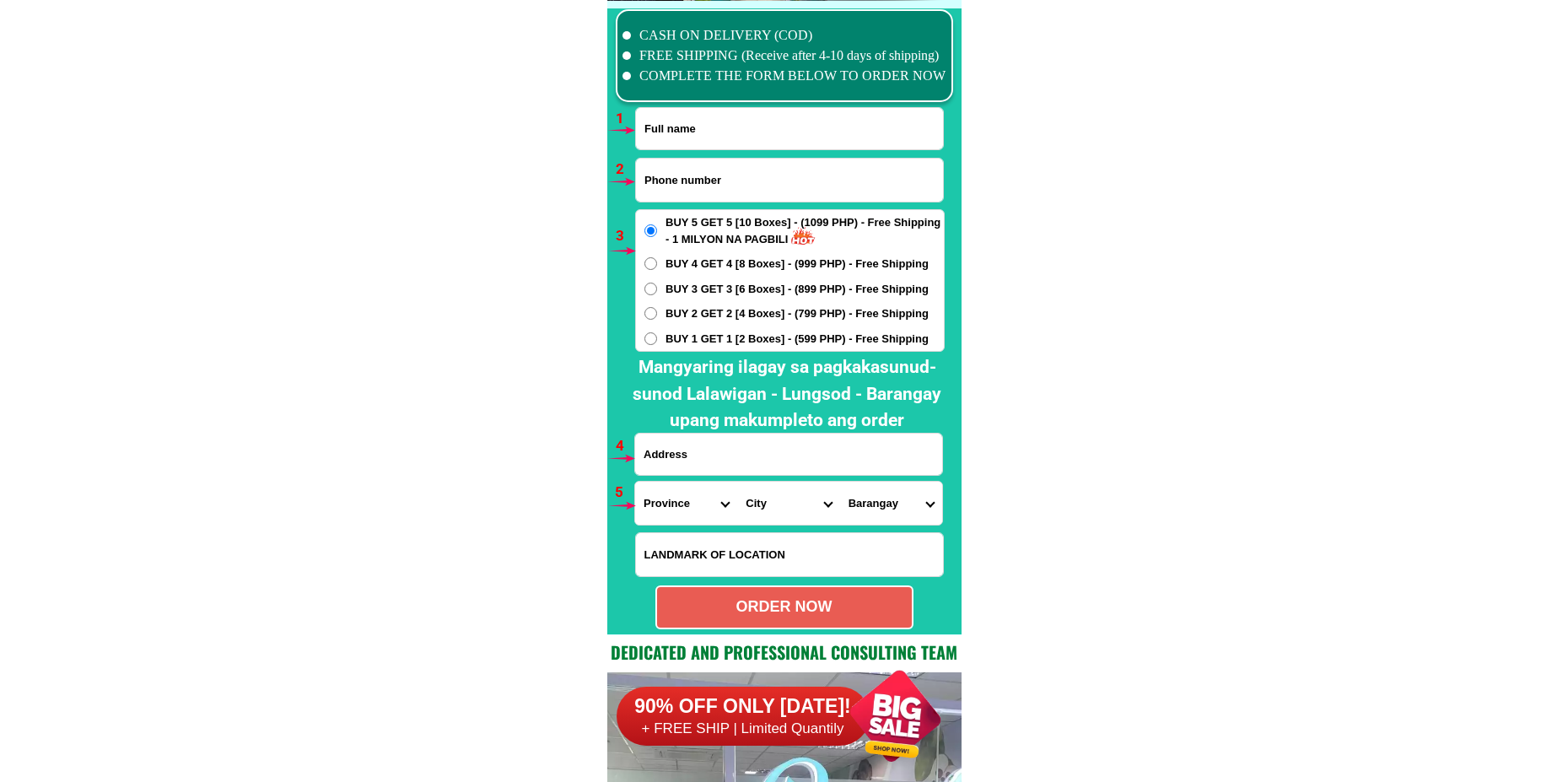
click at [706, 175] on input "Input phone_number" at bounding box center [789, 179] width 307 height 43
paste input "09262445934"
type input "09262445934"
click at [718, 137] on input "Input full_name" at bounding box center [789, 128] width 307 height 42
paste input "Edna Diaz Arcenas"
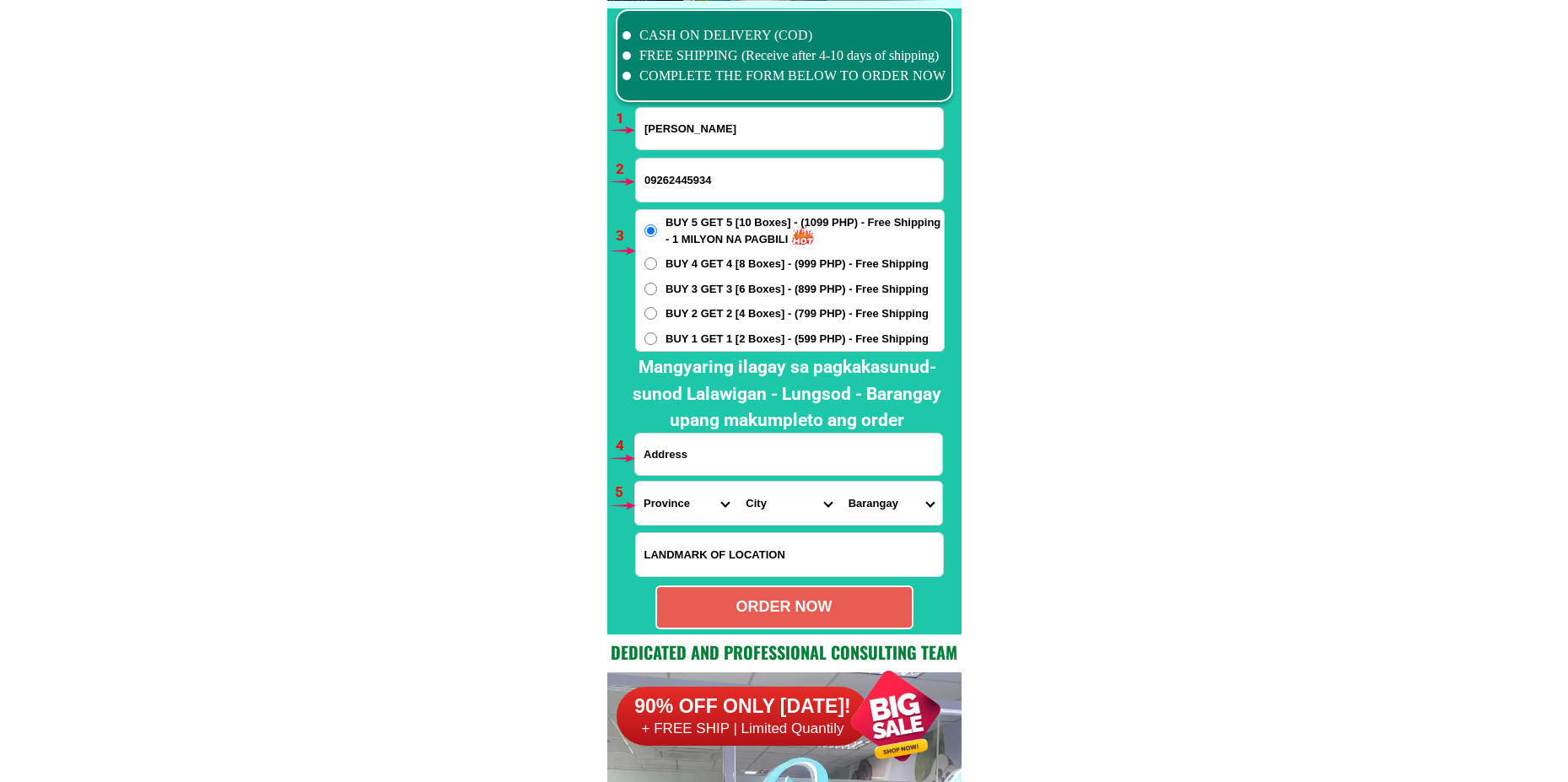
type input "Edna Diaz Arcenas"
click at [807, 440] on input "Input address" at bounding box center [789, 454] width 307 height 42
paste input "Sitio, lawaan ,barangay, masiag Bagumbsyan"
type input "Sitio, lawaan ,barangay, masiag Bagumbsyan"
click at [677, 500] on select "Province [GEOGRAPHIC_DATA] [GEOGRAPHIC_DATA] [GEOGRAPHIC_DATA] [GEOGRAPHIC_DATA…" at bounding box center [686, 503] width 102 height 43
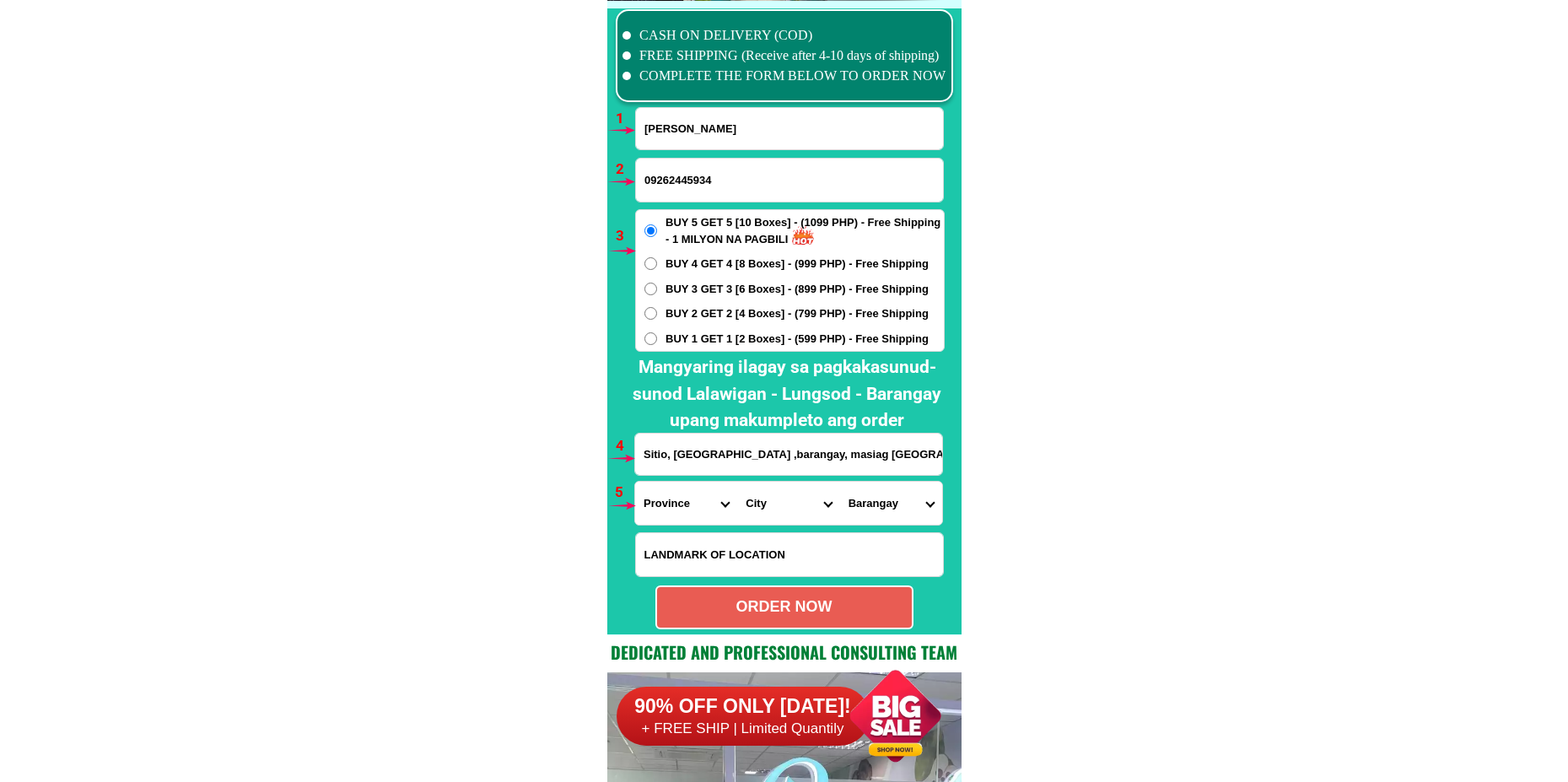
select select "63_581"
click at [910, 462] on input "Sitio, lawaan ,barangay, masiag Bagumbsyan" at bounding box center [789, 454] width 307 height 42
type input "Sitio, lawaan ,barangay, masiag Bagumbsyan sul"
click at [681, 513] on select "Province [GEOGRAPHIC_DATA] [GEOGRAPHIC_DATA] [GEOGRAPHIC_DATA] [GEOGRAPHIC_DATA…" at bounding box center [686, 503] width 102 height 43
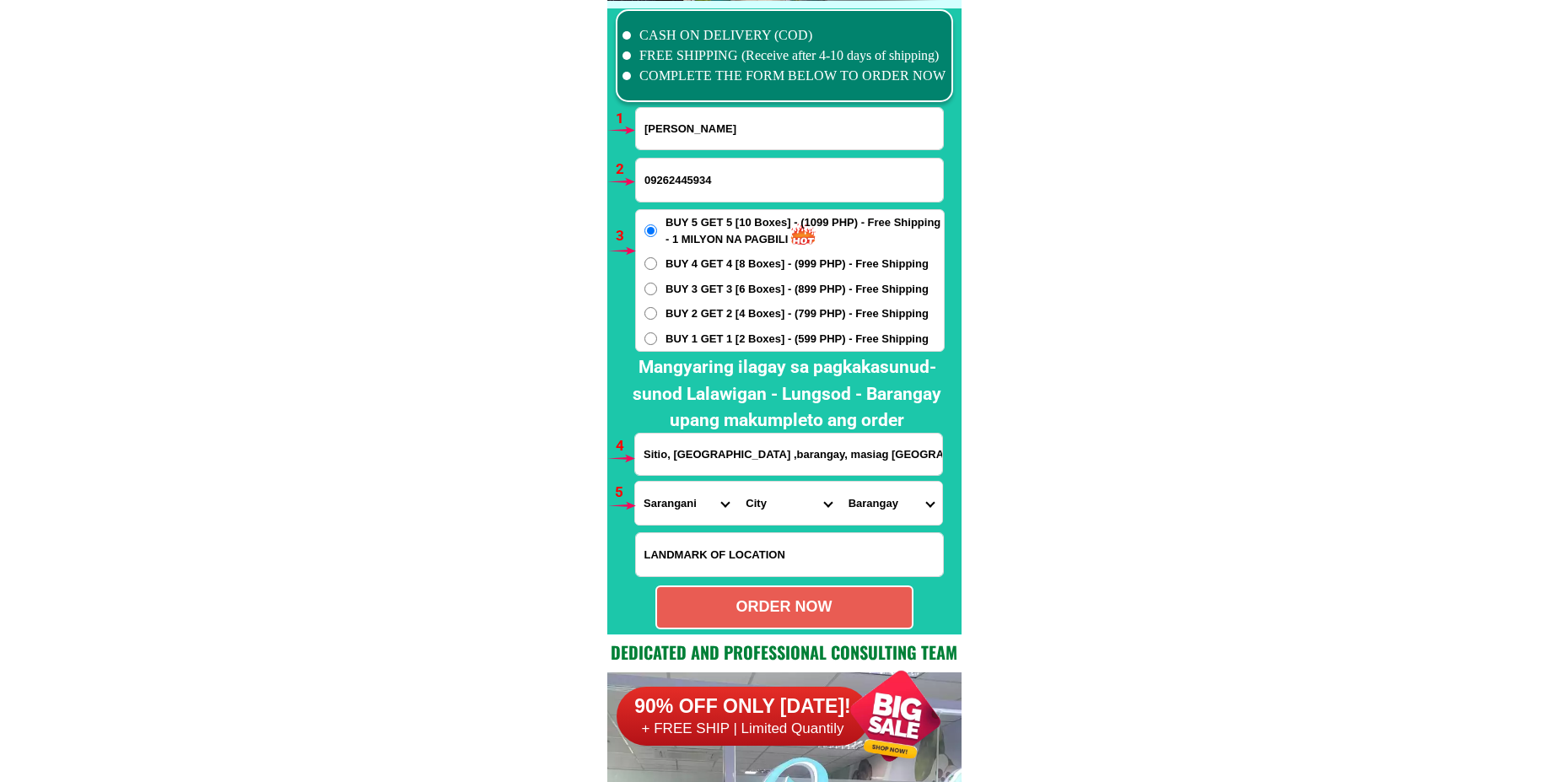
select select "63_189"
click at [636, 481] on select "Province [GEOGRAPHIC_DATA] [GEOGRAPHIC_DATA] [GEOGRAPHIC_DATA] [GEOGRAPHIC_DATA…" at bounding box center [686, 503] width 102 height 43
click at [903, 456] on input "Sitio, lawaan ,barangay, masiag Bagumbsyan sul" at bounding box center [789, 454] width 307 height 42
click at [678, 501] on select "Province [GEOGRAPHIC_DATA] [GEOGRAPHIC_DATA] [GEOGRAPHIC_DATA] [GEOGRAPHIC_DATA…" at bounding box center [686, 503] width 102 height 43
click at [919, 455] on input "Sitio, lawaan ,barangay, masiag Bagumbsyan sultan" at bounding box center [789, 454] width 307 height 42
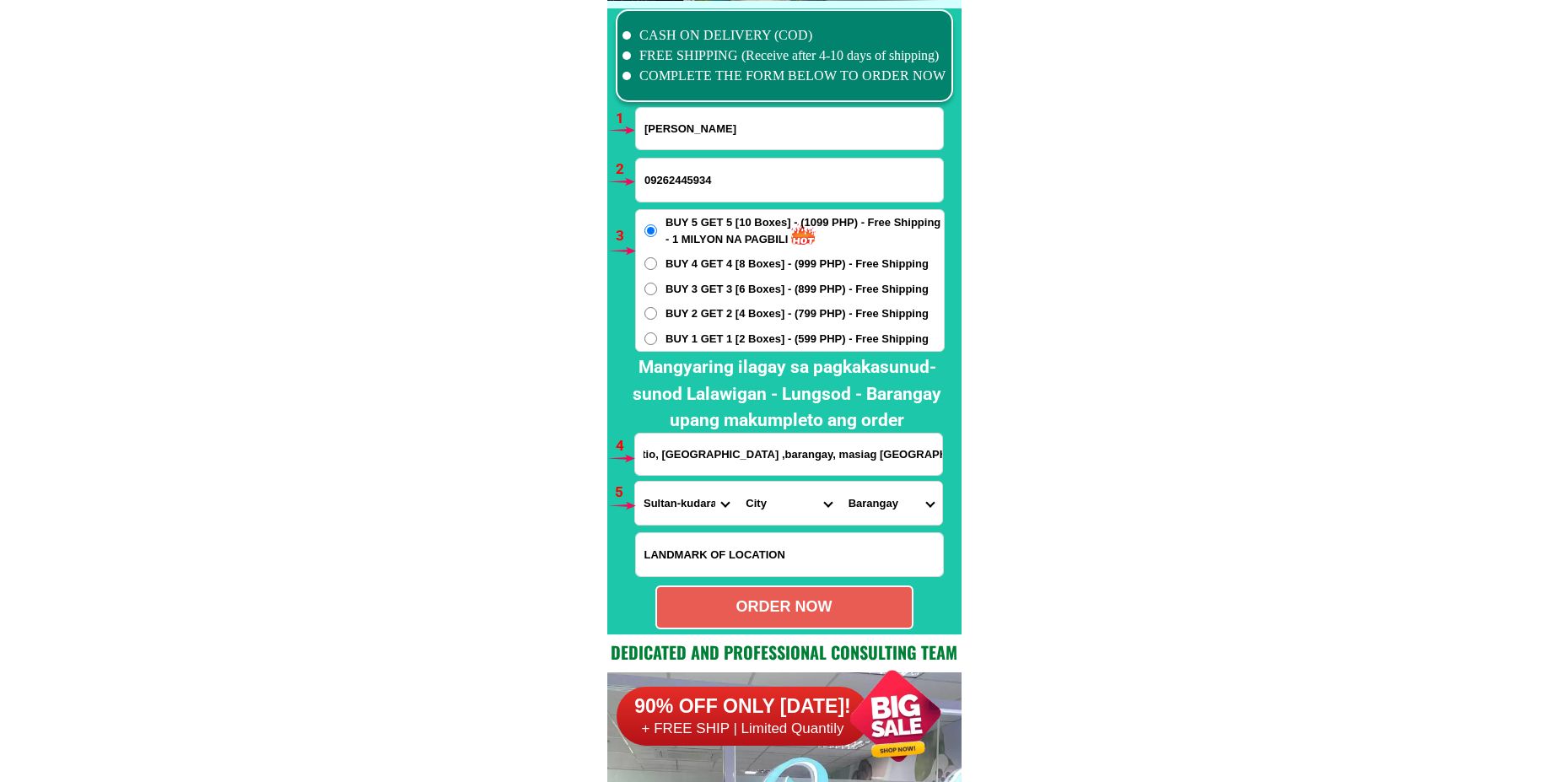
scroll to position [0, 16]
type input "Sitio, lawaan ,barangay, masiag Bagumbsyan sultan kudarat"
click at [751, 503] on select "City Bagumbayan Columbio Isulan Kalamansig Lambayong Lebak Lutayan Palimbang Pr…" at bounding box center [788, 503] width 102 height 43
select select "63_1894319"
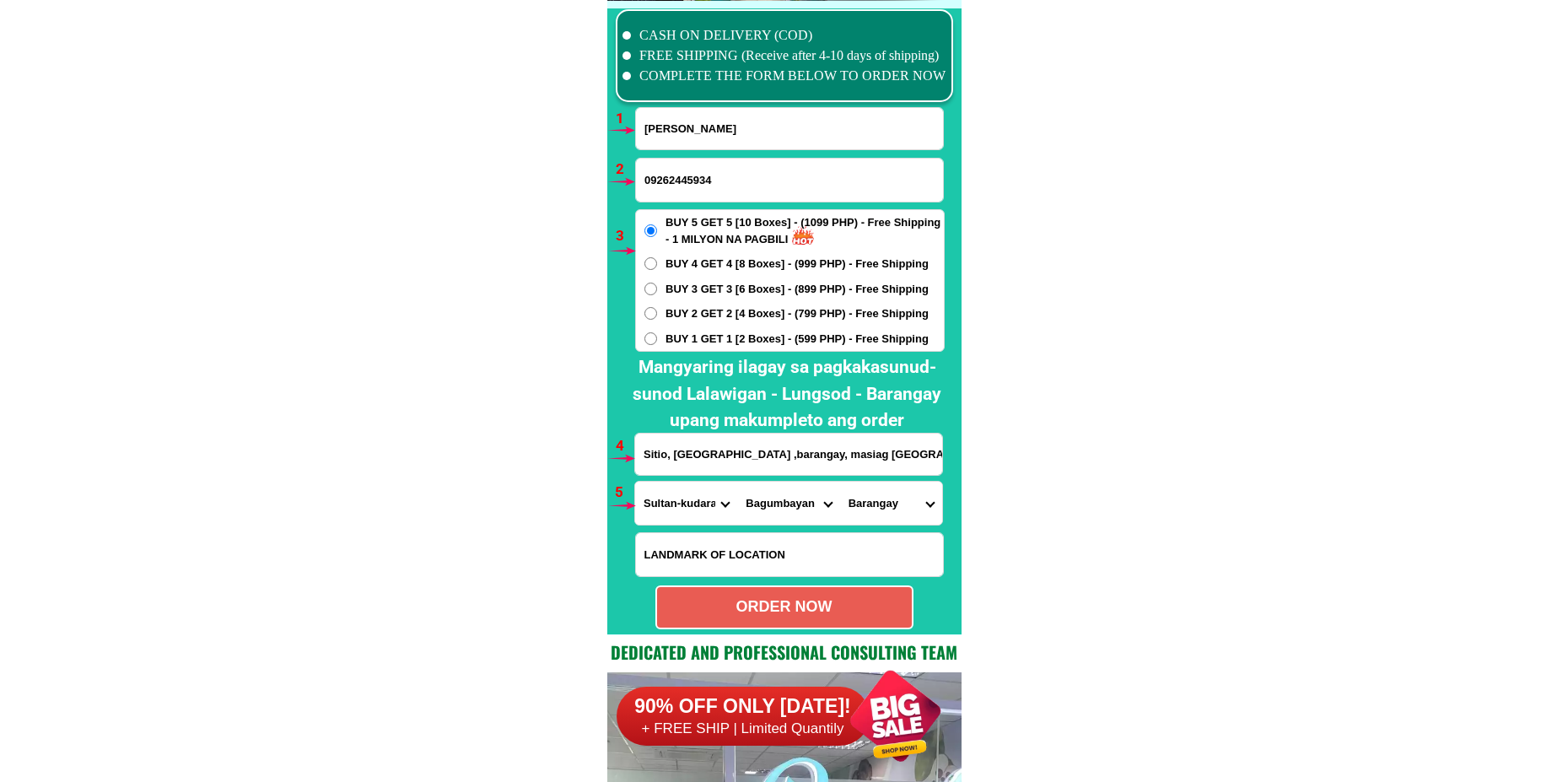
click at [737, 481] on select "City Bagumbayan Columbio Isulan Kalamansig Lambayong Lebak Lutayan Palimbang Pr…" at bounding box center [788, 503] width 102 height 43
click at [878, 514] on select "Barangay Bai sarifinang Biwang Busok Chua Daguma Daluga Kabulanan Kanulay Kapay…" at bounding box center [891, 503] width 102 height 43
select select "63_18943192696"
click at [840, 481] on select "Barangay Bai sarifinang Biwang Busok Chua Daguma Daluga Kabulanan Kanulay Kapay…" at bounding box center [891, 503] width 102 height 43
click at [836, 598] on div "ORDER NOW" at bounding box center [784, 606] width 255 height 22
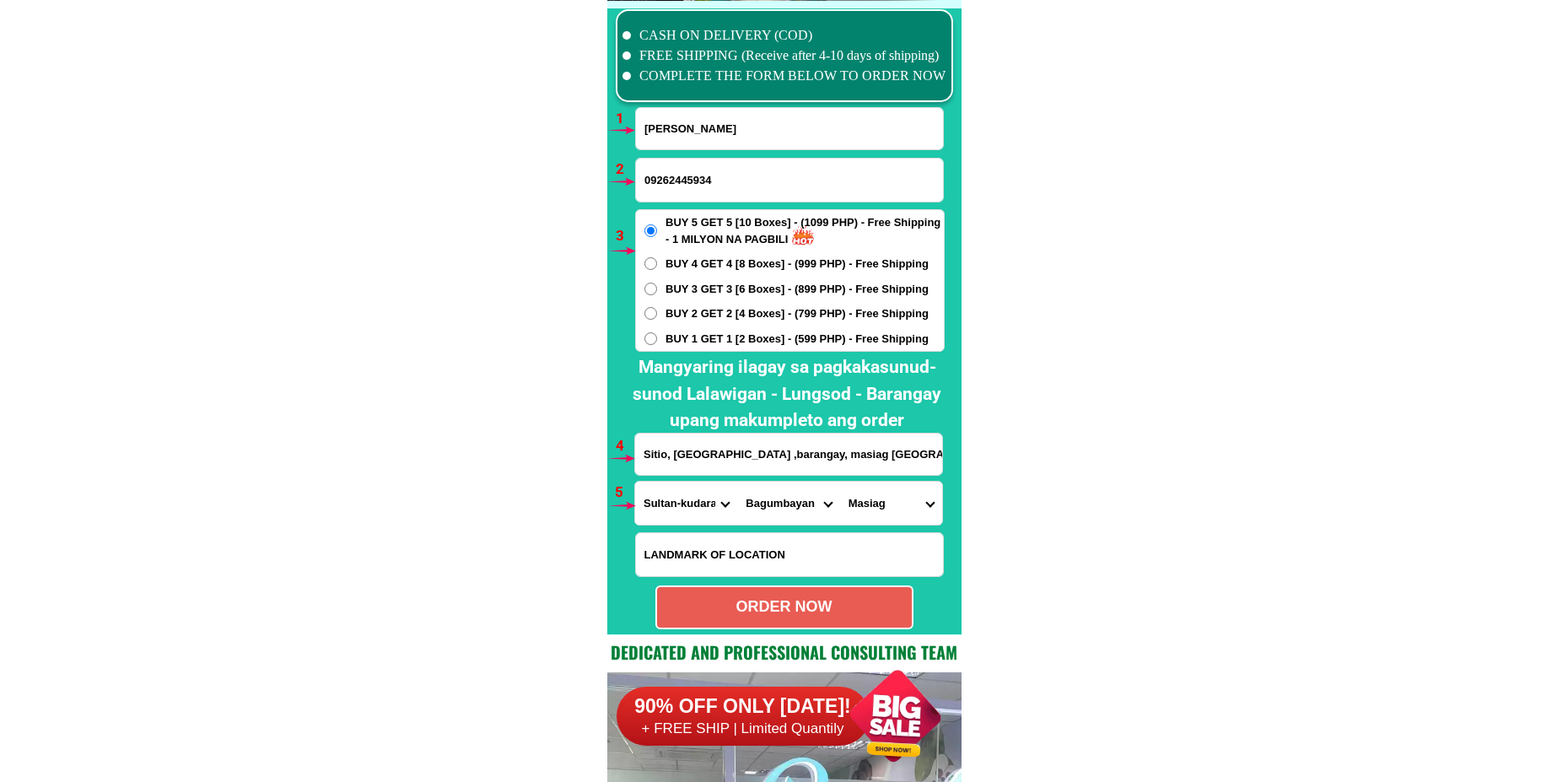
radio input "true"
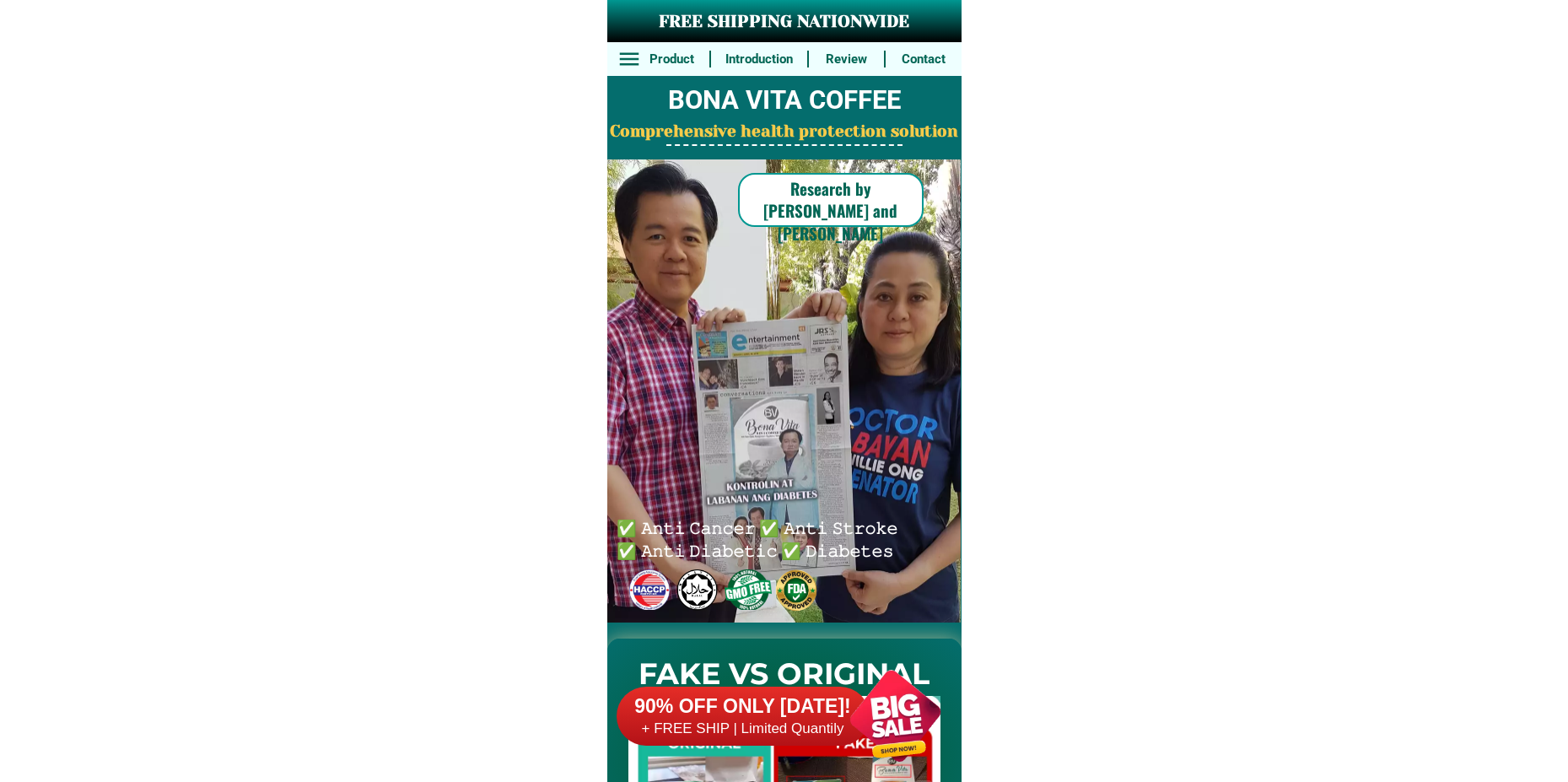
click at [901, 726] on div at bounding box center [896, 715] width 132 height 132
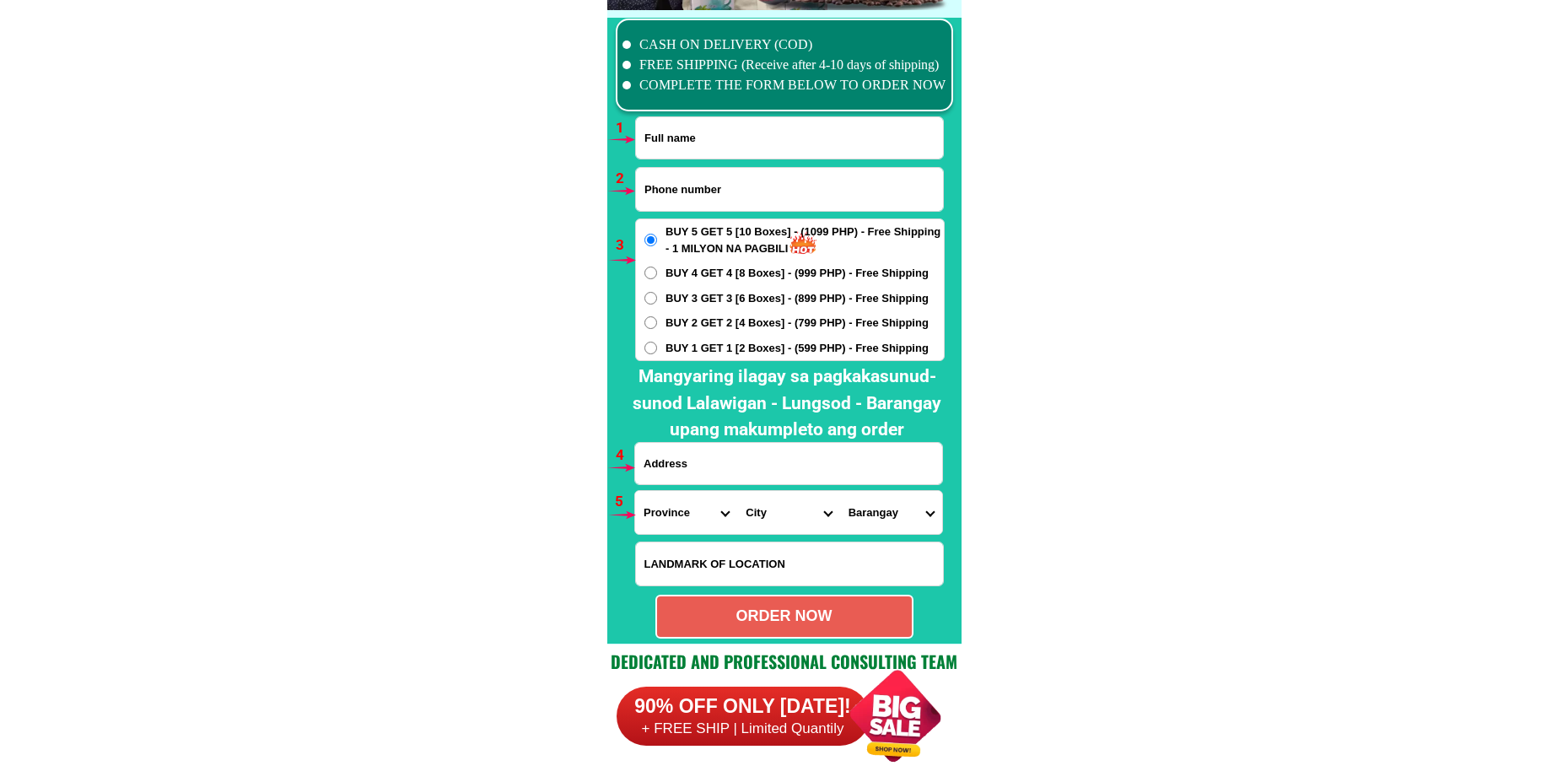
scroll to position [12403, 0]
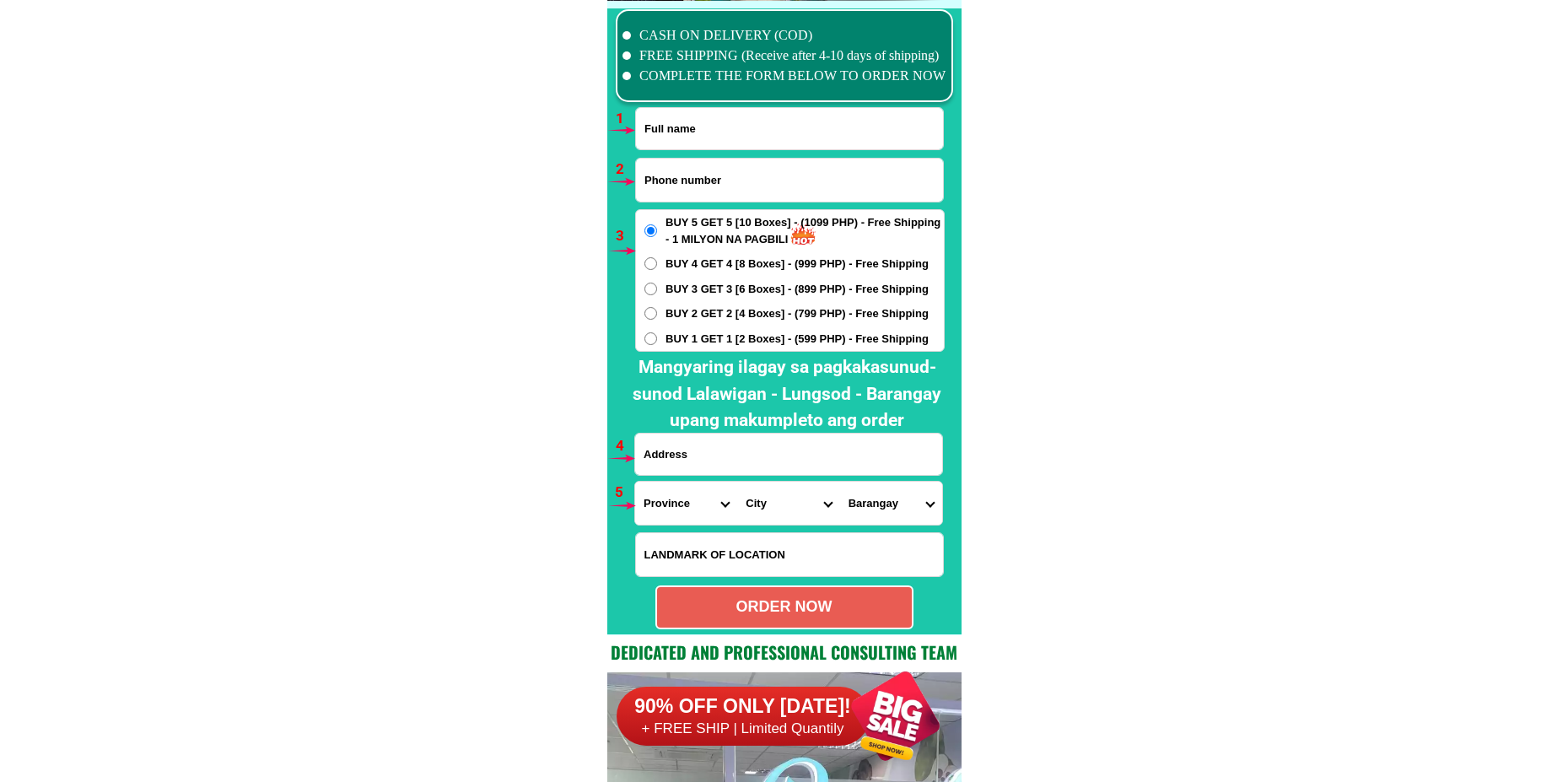
click at [726, 171] on input "Input phone_number" at bounding box center [789, 179] width 307 height 43
paste input "09929612056"
type input "09929612056"
click at [729, 137] on input "Input full_name" at bounding box center [789, 128] width 307 height 42
paste input "Milagros Rayo"
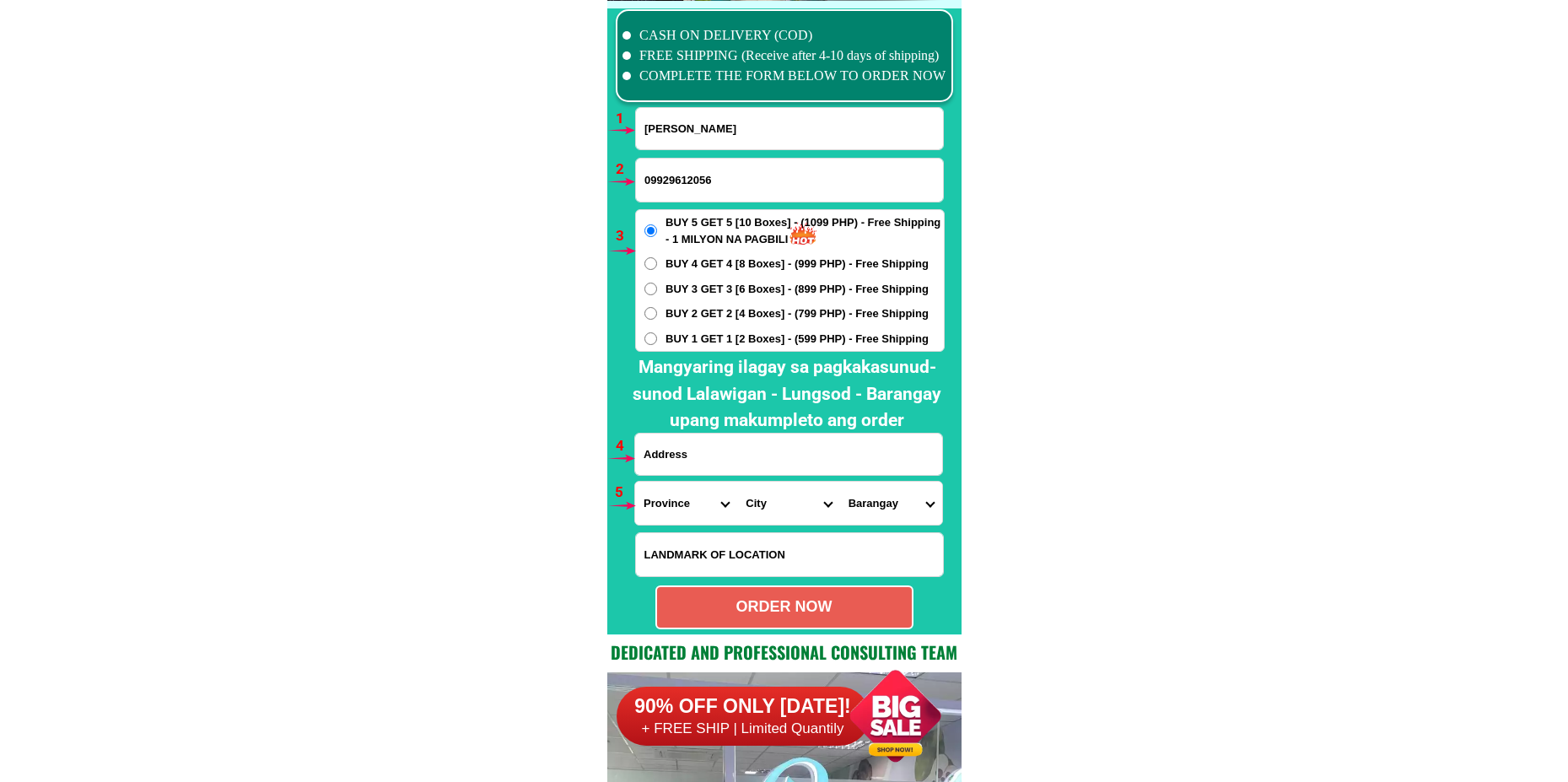
type input "Milagros Rayo"
click at [752, 459] on input "Input address" at bounding box center [789, 454] width 307 height 42
paste input "746 Teacher's Villege teachers Villege Lupang Pari San Miguel Pasig City"
type input "746 Teacher's Villege teachers Villege Lupang Pari San Miguel Pasig City"
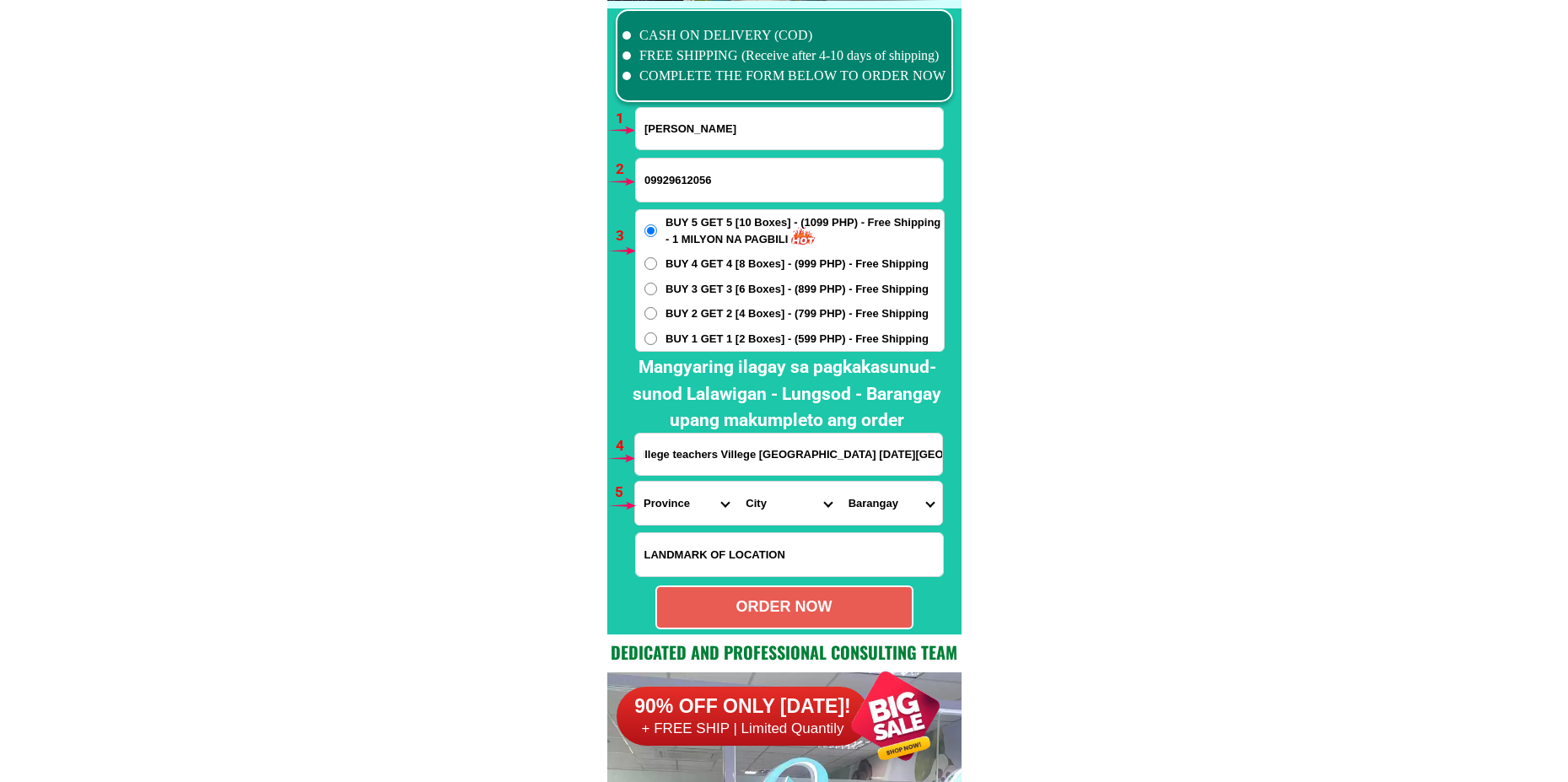
scroll to position [0, 0]
drag, startPoint x: 669, startPoint y: 513, endPoint x: 670, endPoint y: 487, distance: 26.0
click at [669, 513] on select "Province [GEOGRAPHIC_DATA] [GEOGRAPHIC_DATA] [GEOGRAPHIC_DATA] [GEOGRAPHIC_DATA…" at bounding box center [686, 503] width 102 height 43
select select "63_219"
click at [636, 481] on select "Province [GEOGRAPHIC_DATA] [GEOGRAPHIC_DATA] [GEOGRAPHIC_DATA] [GEOGRAPHIC_DATA…" at bounding box center [686, 503] width 102 height 43
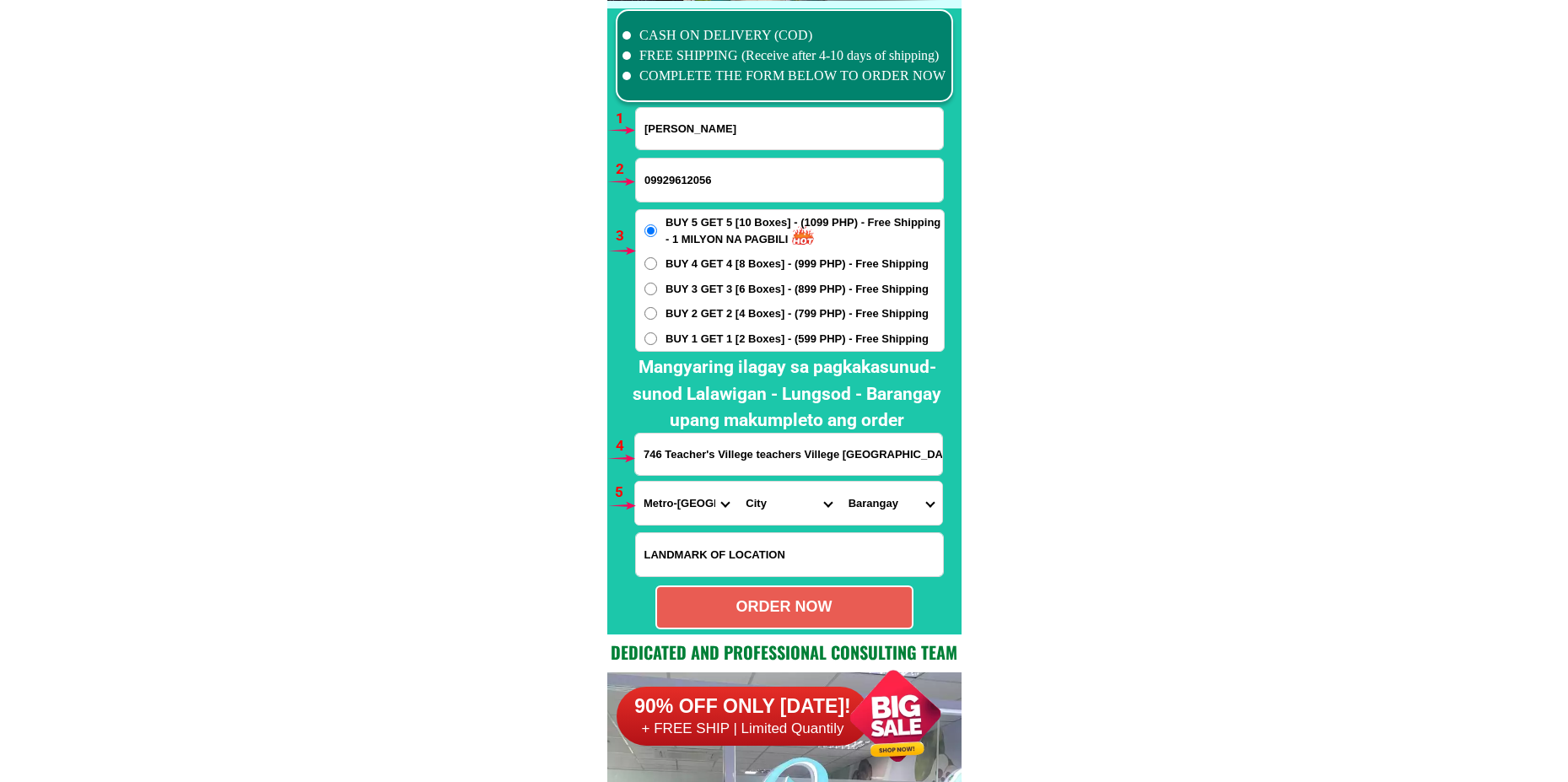
click at [765, 500] on select "City Binondo CALOOCAN Ermita Intramuros Las-pinas Makati Malabon-city Malate Ma…" at bounding box center [788, 503] width 102 height 43
select select "63_2196502"
click at [737, 481] on select "City Binondo CALOOCAN Ermita Intramuros Las-pinas Makati Malabon-city Malate Ma…" at bounding box center [788, 503] width 102 height 43
click at [882, 505] on select "Barangay Bagong ilog Bagong katipunan Bambang Buting Caniogan Dela paz Kalawaan…" at bounding box center [891, 503] width 102 height 43
select select "63_21965026284"
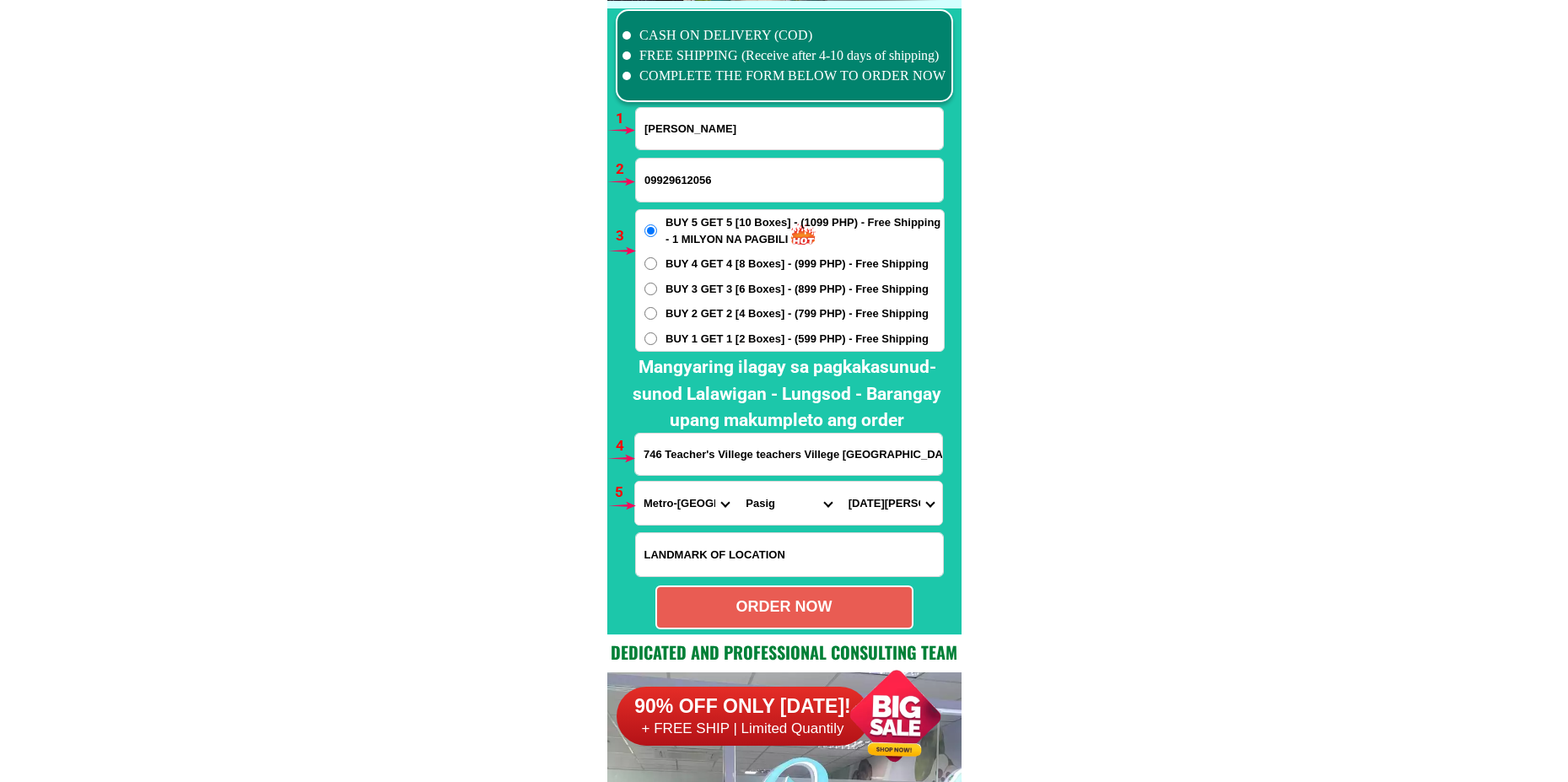
click at [840, 481] on select "Barangay Bagong ilog Bagong katipunan Bambang Buting Caniogan Dela paz Kalawaan…" at bounding box center [891, 503] width 102 height 43
click at [728, 597] on div "ORDER NOW" at bounding box center [784, 606] width 255 height 22
type input "746 Teacher's Villege teachers Villege Lupang Pari San Miguel Pasig City"
radio input "true"
